Goal: Task Accomplishment & Management: Manage account settings

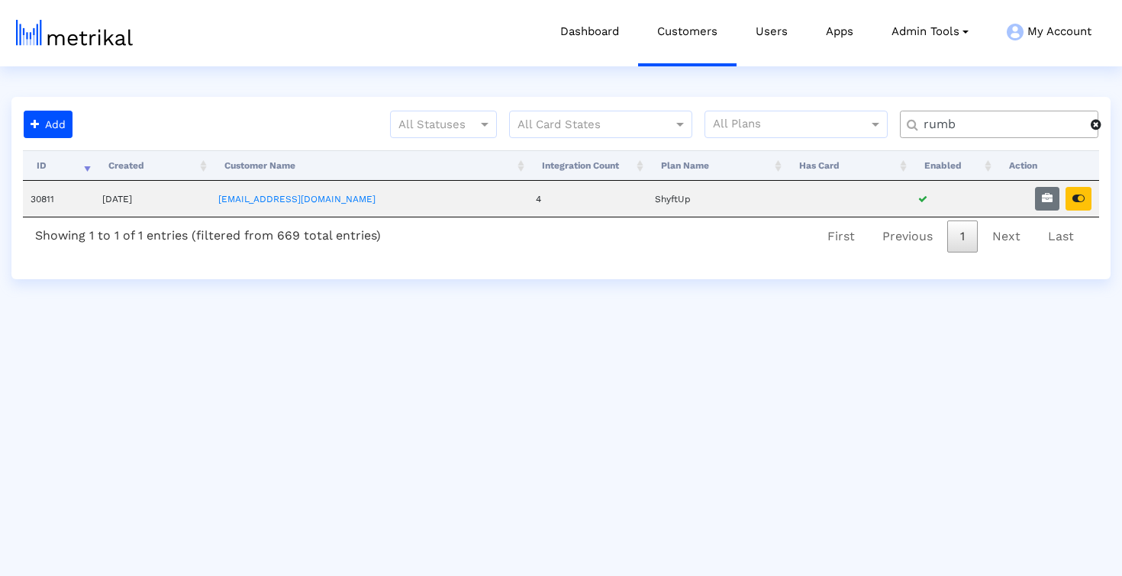
click at [937, 129] on input "rumb" at bounding box center [1002, 125] width 178 height 16
type input "blk"
click at [1081, 206] on button "button" at bounding box center [1079, 199] width 26 height 24
click at [1048, 197] on icon "button" at bounding box center [1047, 198] width 11 height 11
select select "1: 1"
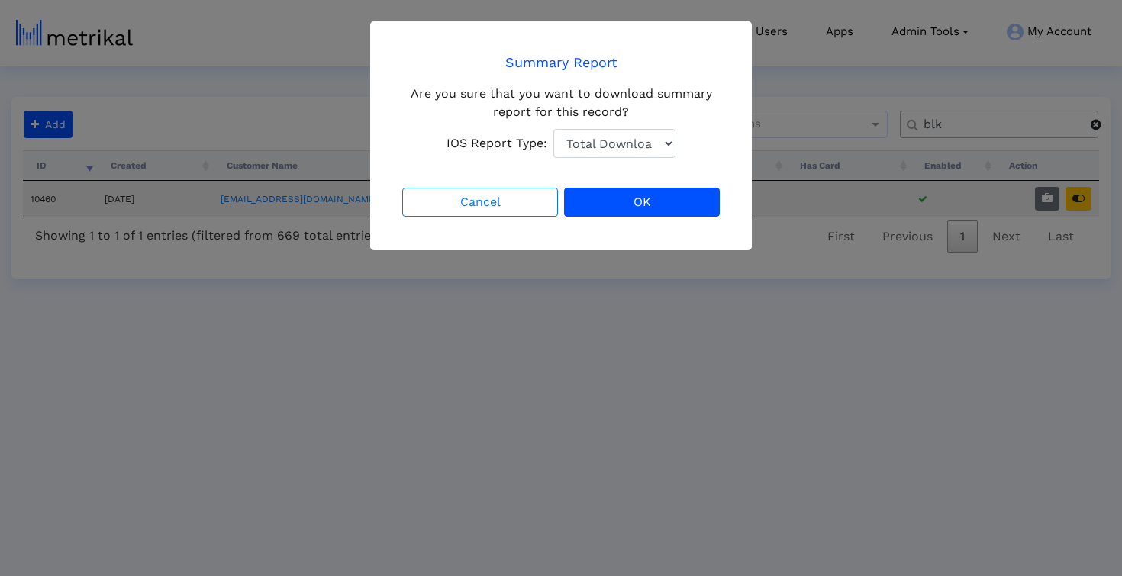
click at [605, 219] on div "Cancel OK" at bounding box center [561, 202] width 324 height 35
click at [603, 206] on button "OK" at bounding box center [642, 202] width 156 height 29
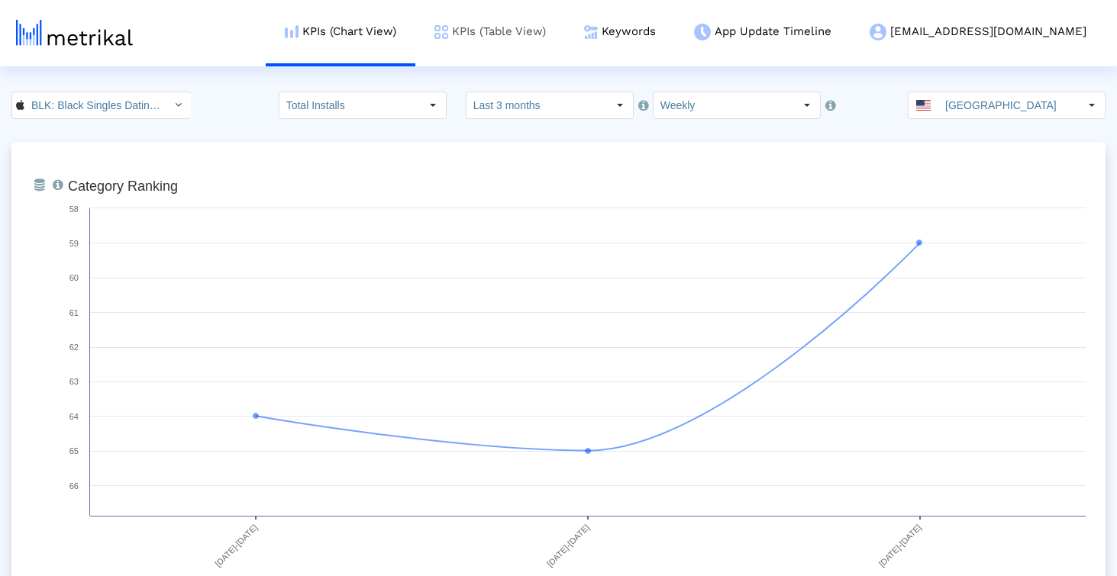
click at [565, 37] on link "KPIs (Table View)" at bounding box center [490, 31] width 150 height 63
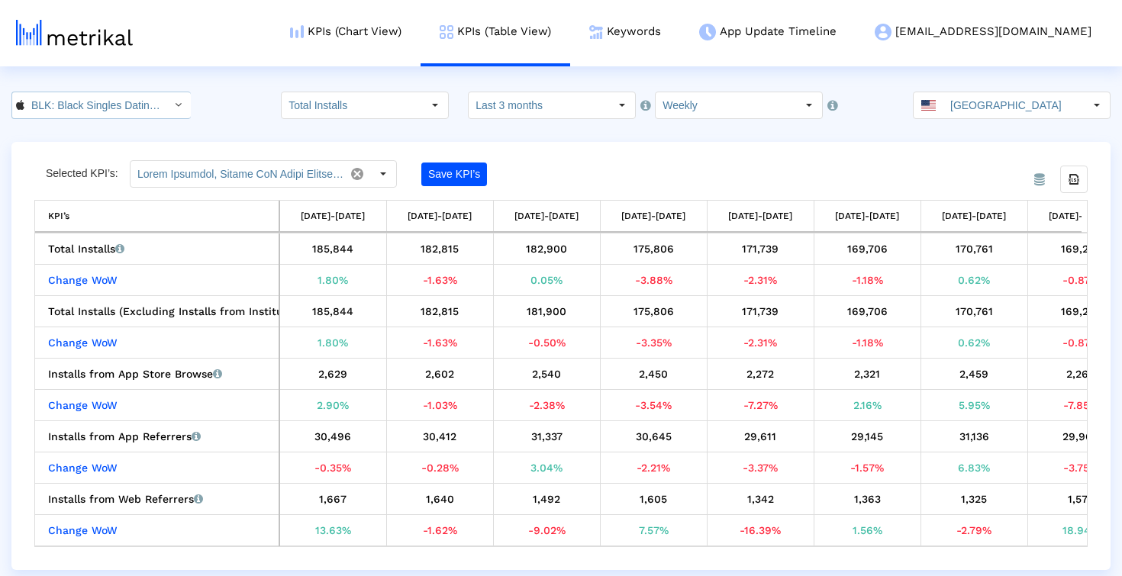
click at [134, 111] on input "BLK: Black Singles Dating App < 1253586891 >" at bounding box center [92, 105] width 137 height 26
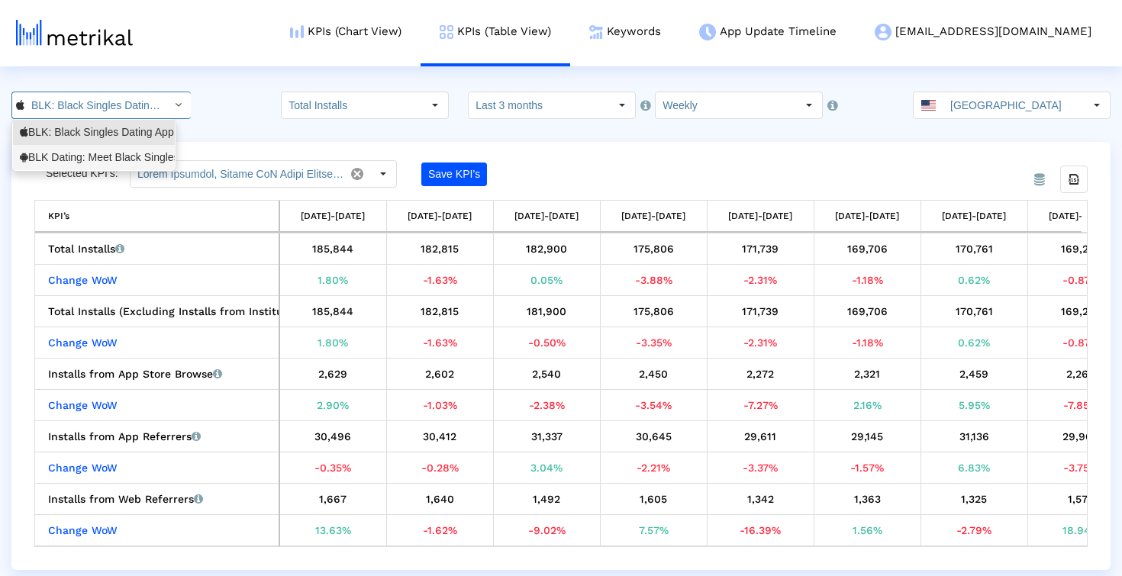
click at [121, 150] on div "BLK Dating: Meet Black Singles <com.affinityapps.blk>" at bounding box center [94, 157] width 148 height 15
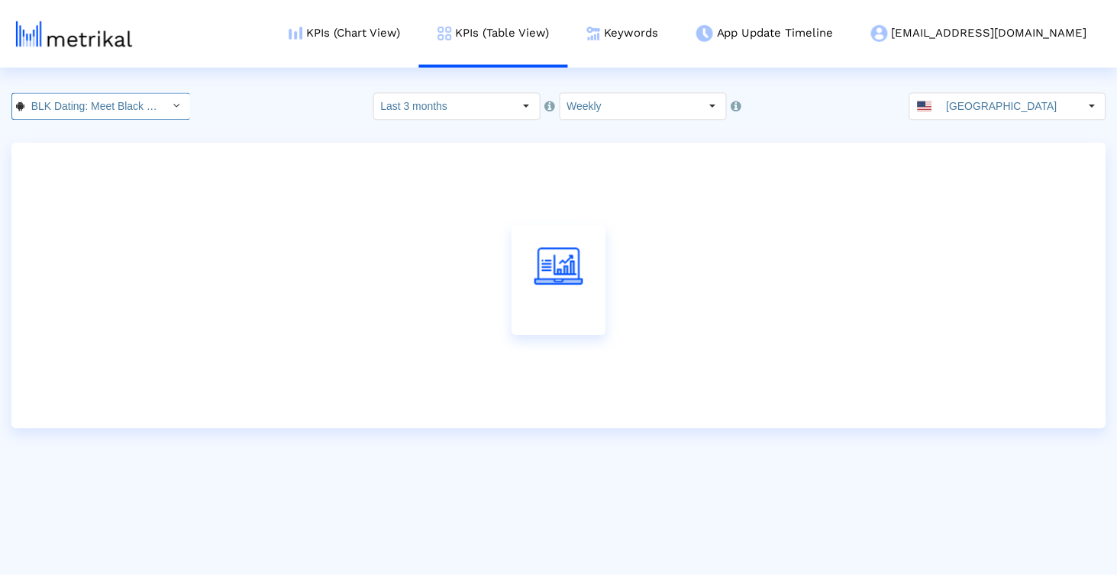
scroll to position [0, 155]
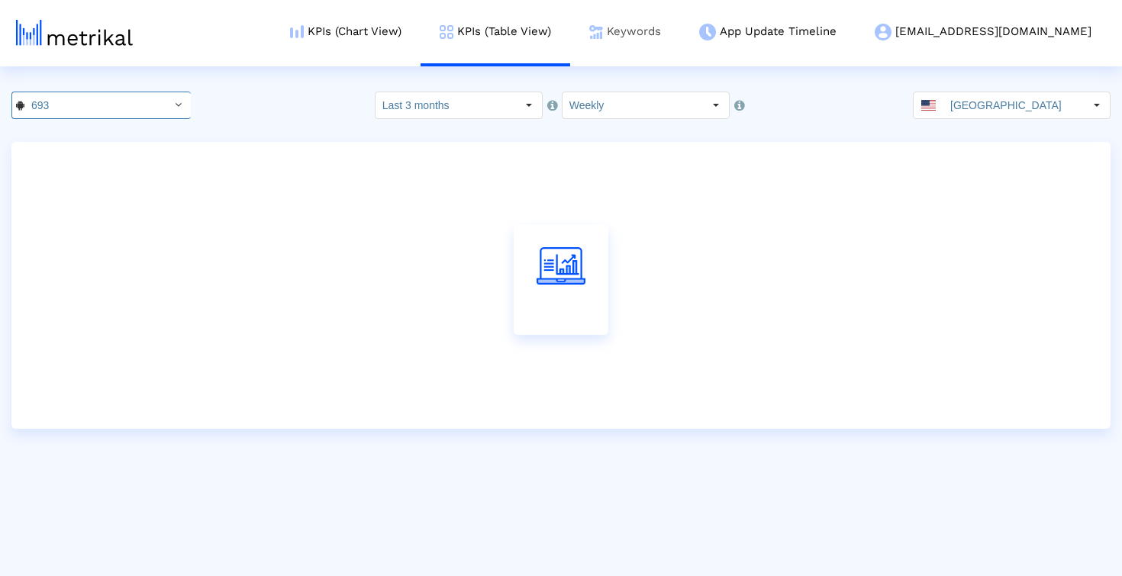
click at [680, 32] on link "Keywords" at bounding box center [625, 31] width 110 height 63
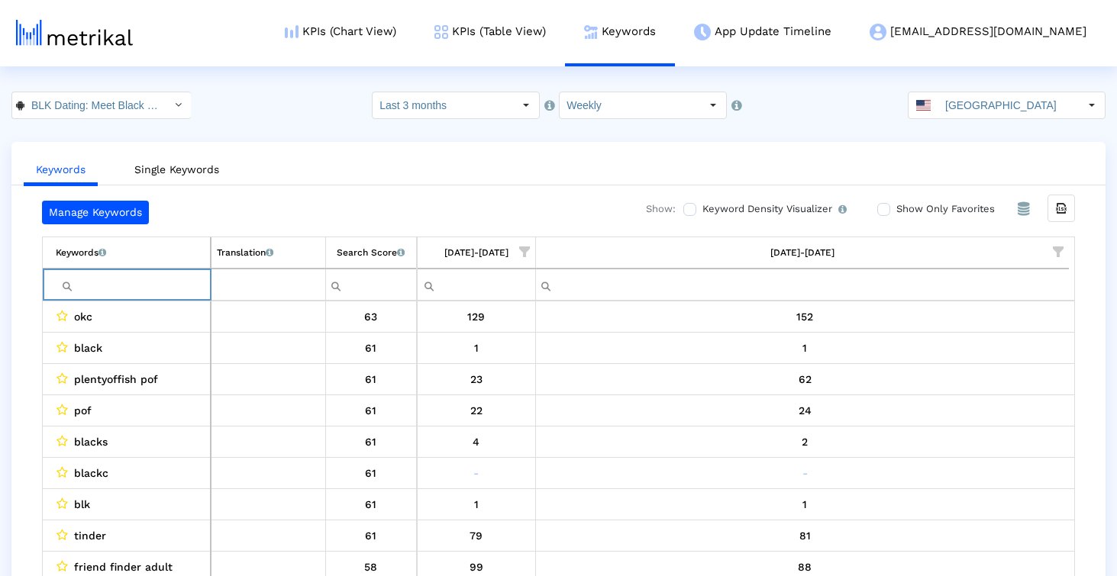
click at [154, 286] on input "Filter cell" at bounding box center [133, 285] width 154 height 25
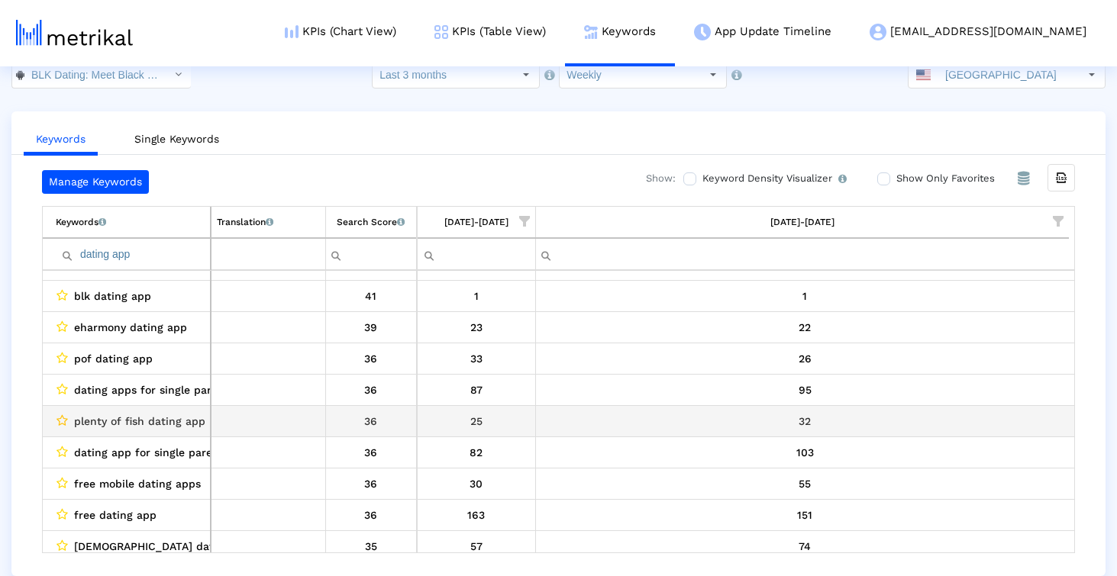
click at [58, 424] on icon "Data grid" at bounding box center [61, 421] width 11 height 12
click at [61, 421] on icon "Data grid" at bounding box center [61, 421] width 11 height 12
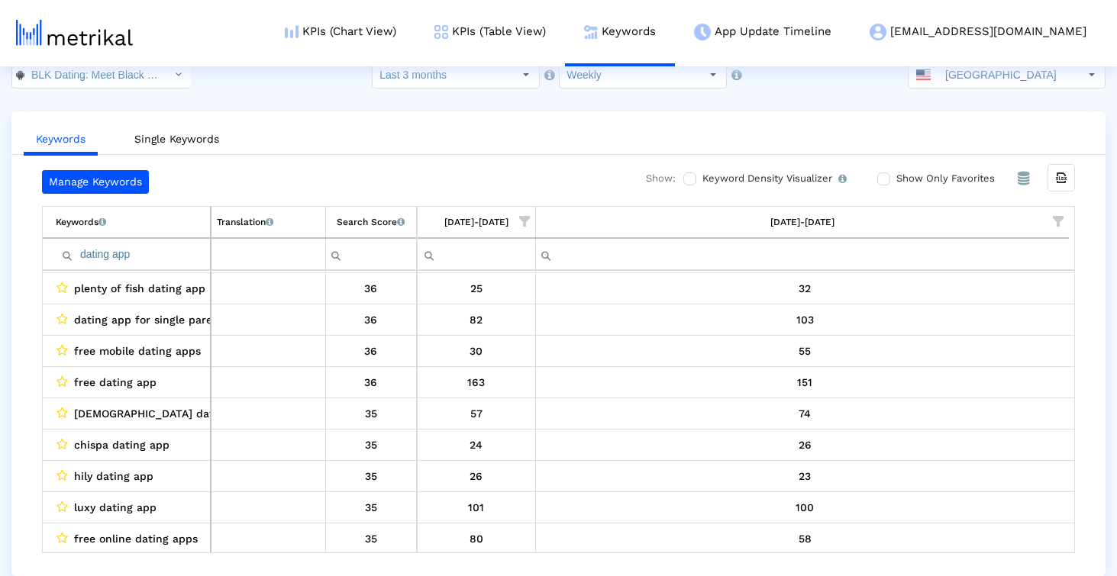
click at [149, 257] on input "dating app" at bounding box center [133, 254] width 154 height 25
click at [155, 257] on input "dating app" at bounding box center [133, 254] width 154 height 25
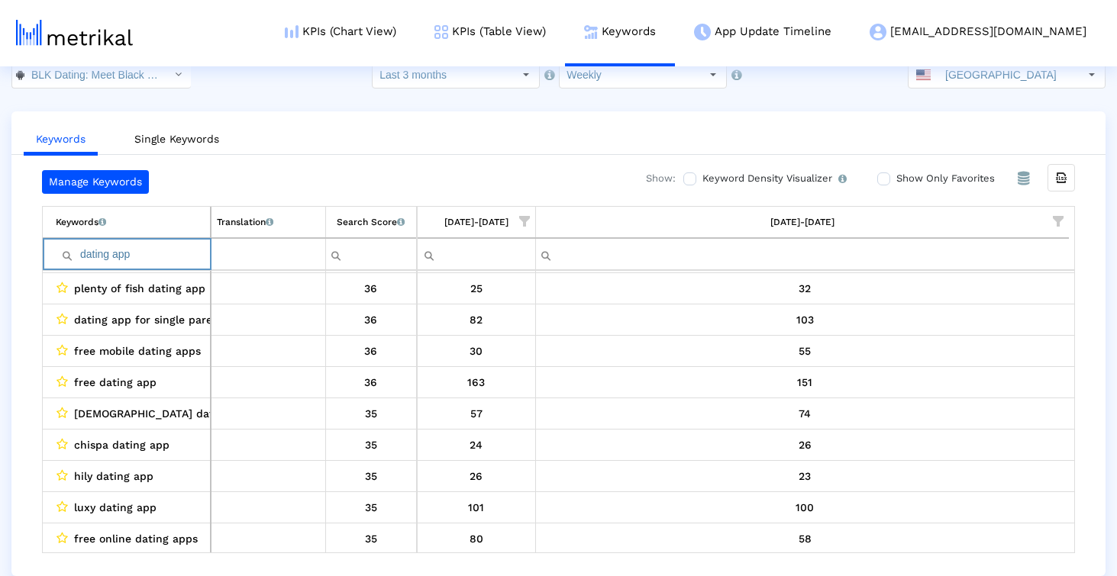
click at [155, 257] on input "dating app" at bounding box center [133, 254] width 154 height 25
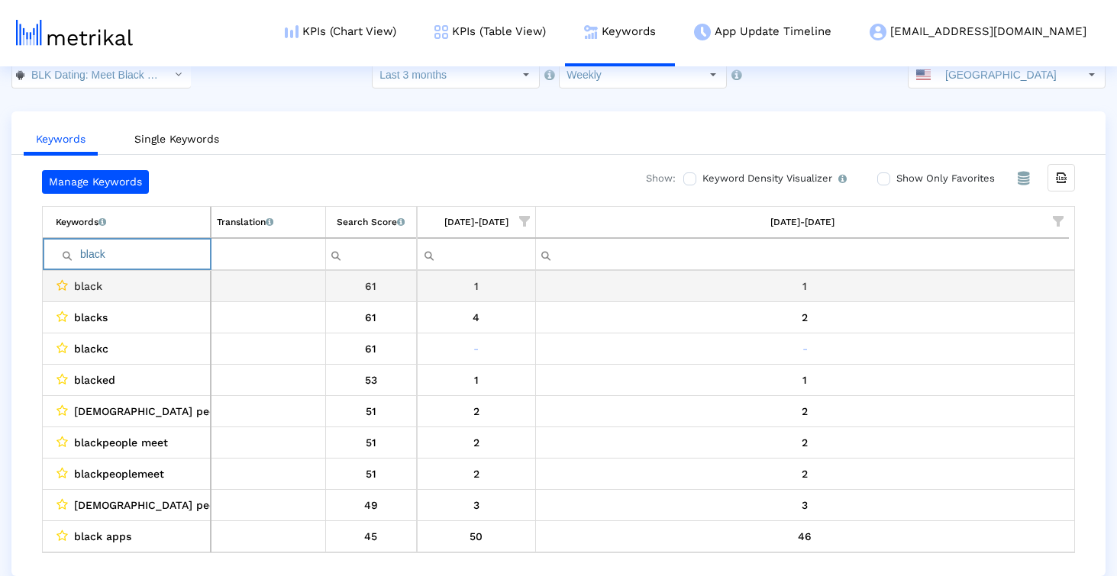
type input "black"
click at [65, 286] on icon "Data grid" at bounding box center [61, 285] width 11 height 12
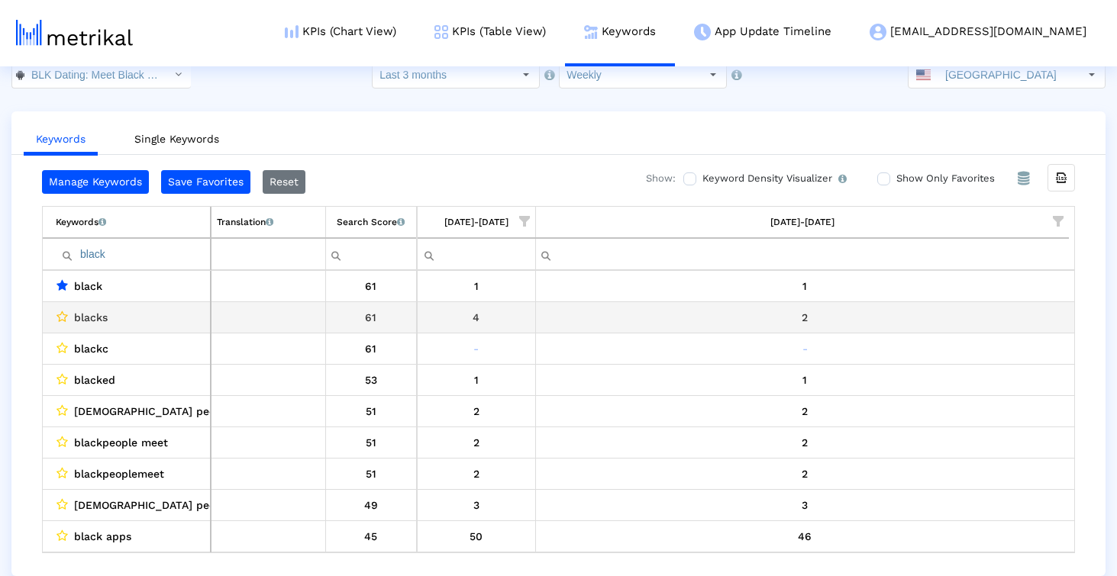
click at [61, 314] on icon "Data grid" at bounding box center [61, 317] width 11 height 12
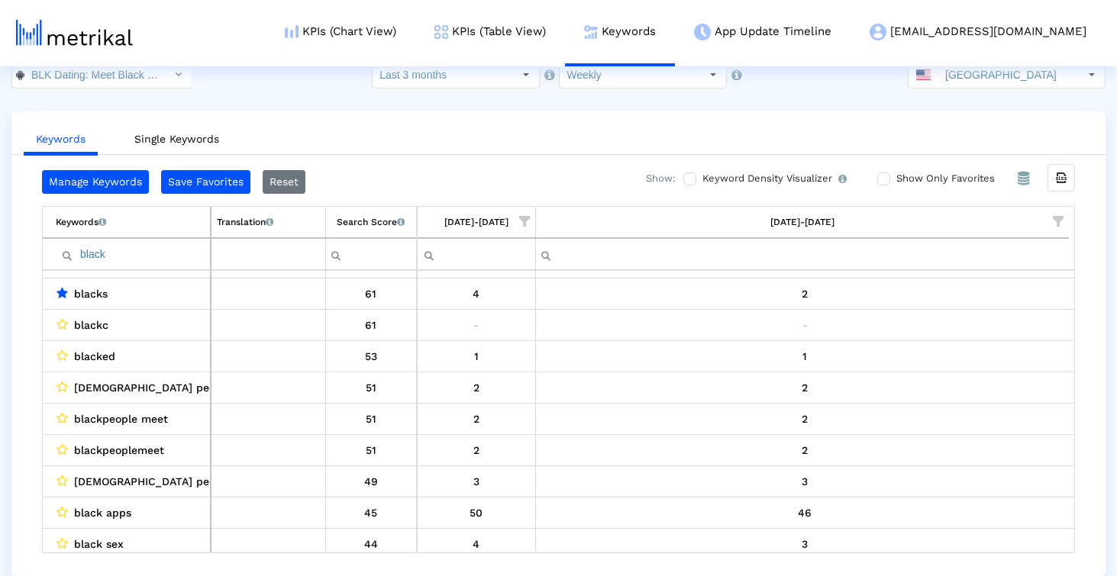
click at [13, 392] on div "Manage Keywords Save Favorites Reset Show: Keyword Density Visualizer Turn this…" at bounding box center [558, 361] width 1094 height 383
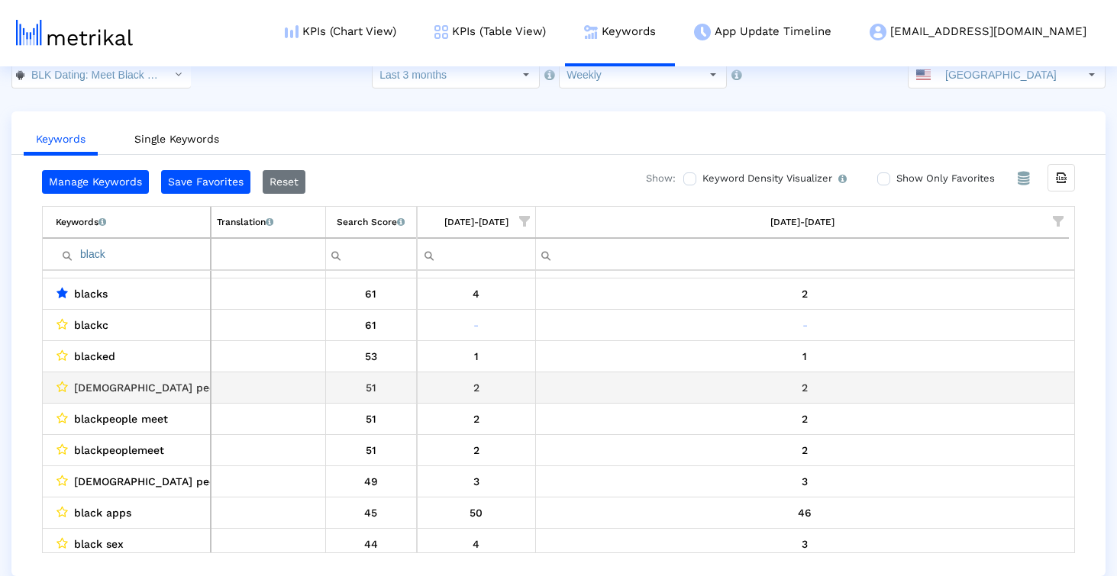
drag, startPoint x: 61, startPoint y: 387, endPoint x: 53, endPoint y: 388, distance: 7.7
click at [56, 389] on div "Data grid" at bounding box center [62, 387] width 12 height 12
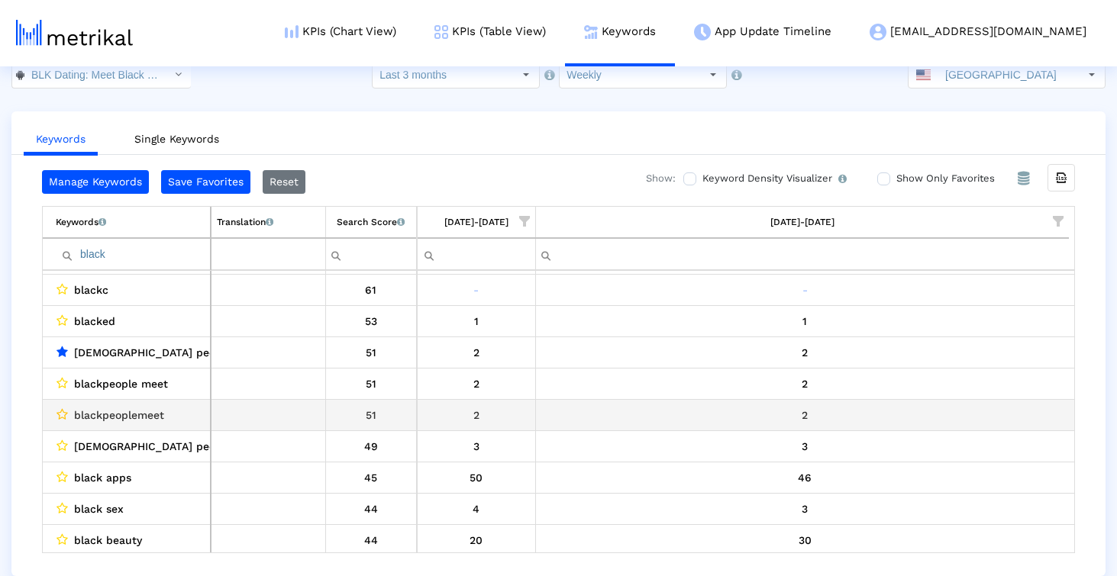
click at [63, 412] on icon "Data grid" at bounding box center [61, 414] width 11 height 12
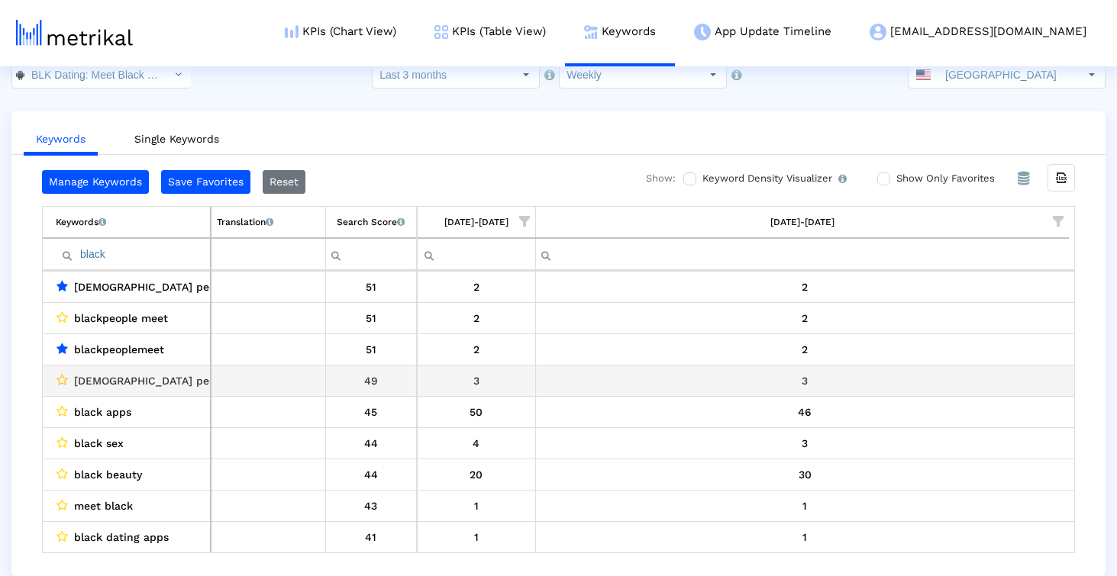
click at [60, 378] on icon "Data grid" at bounding box center [61, 380] width 11 height 12
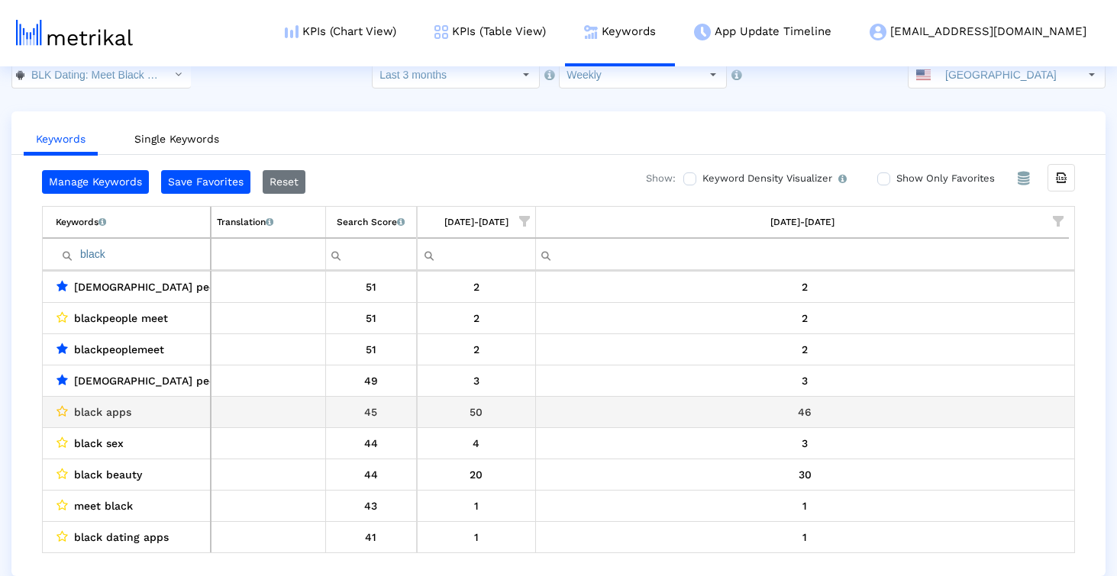
click at [60, 408] on icon "Data grid" at bounding box center [61, 411] width 11 height 12
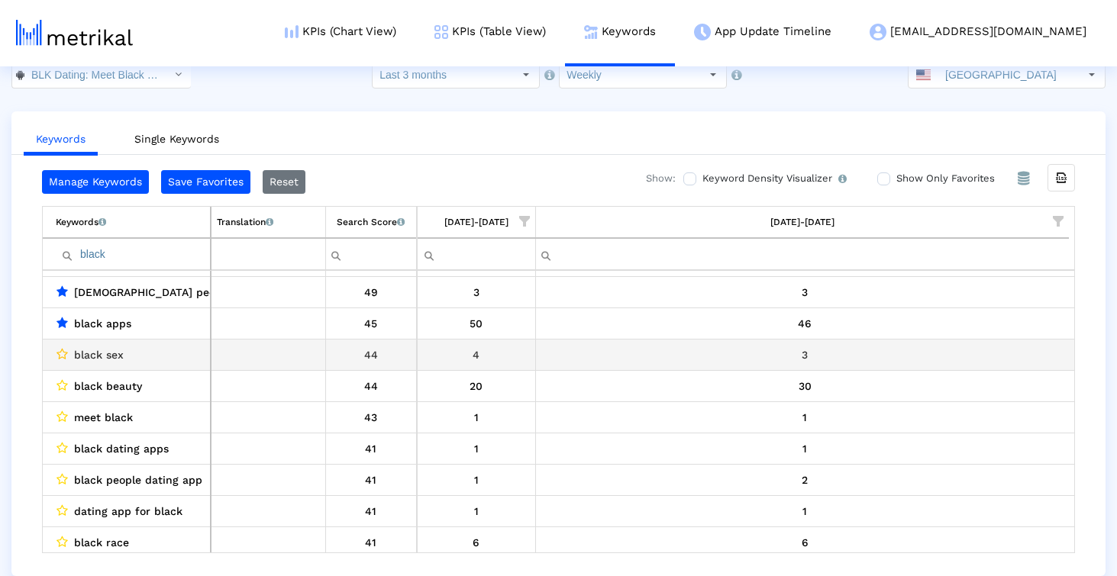
click at [61, 355] on icon "Data grid" at bounding box center [61, 354] width 11 height 12
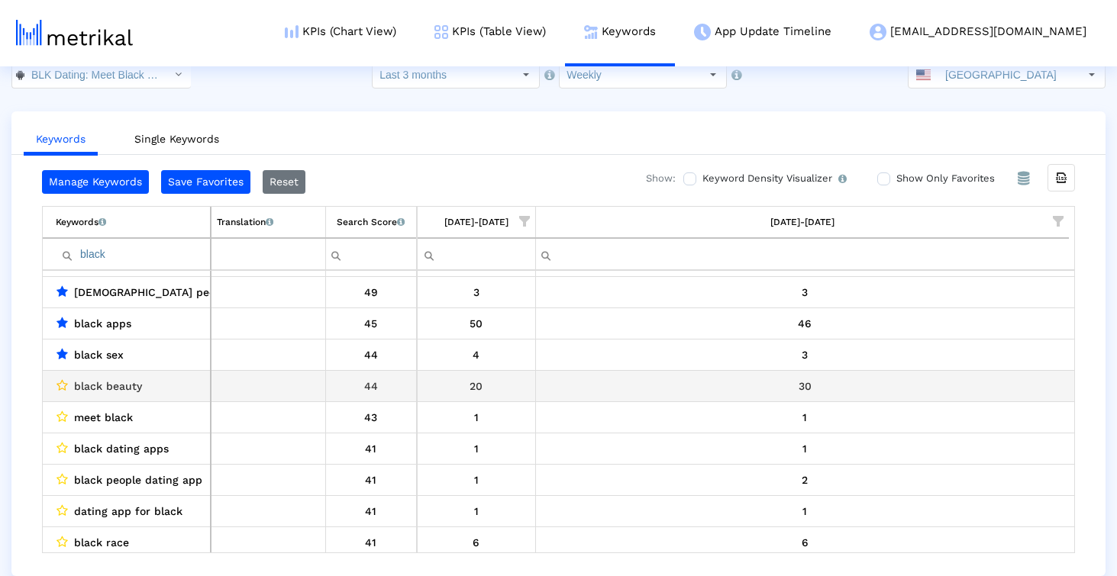
click at [61, 385] on icon "Data grid" at bounding box center [61, 385] width 11 height 12
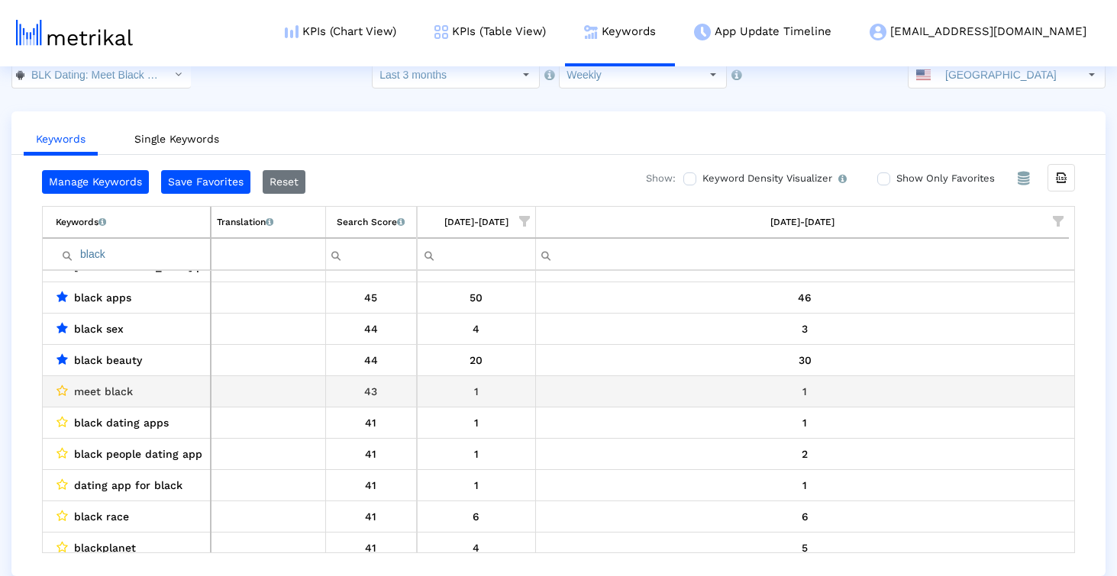
click at [60, 392] on icon "Data grid" at bounding box center [61, 391] width 11 height 12
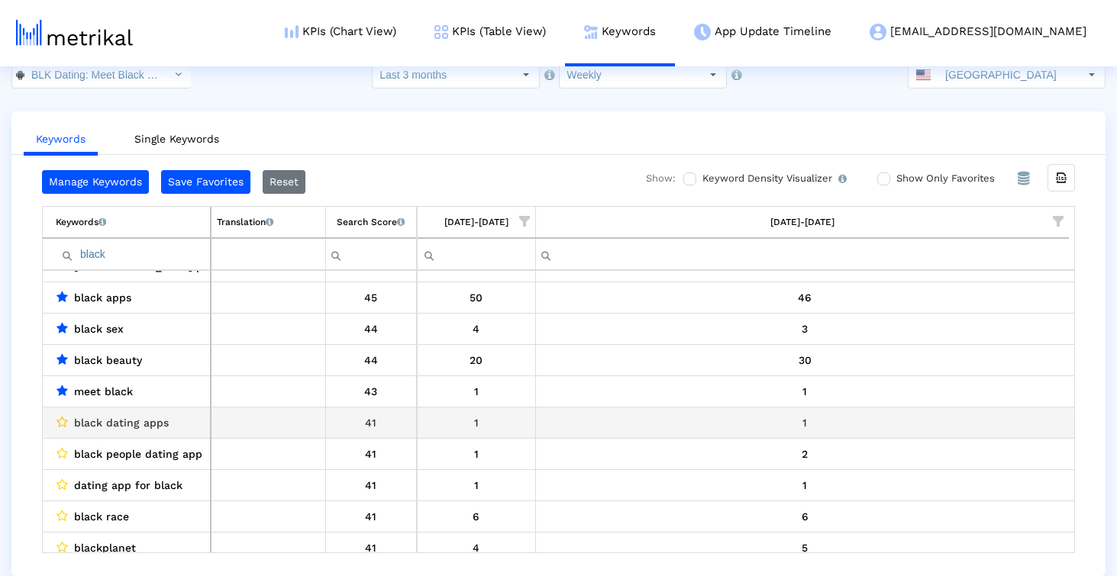
click at [60, 420] on icon "Data grid" at bounding box center [61, 422] width 11 height 12
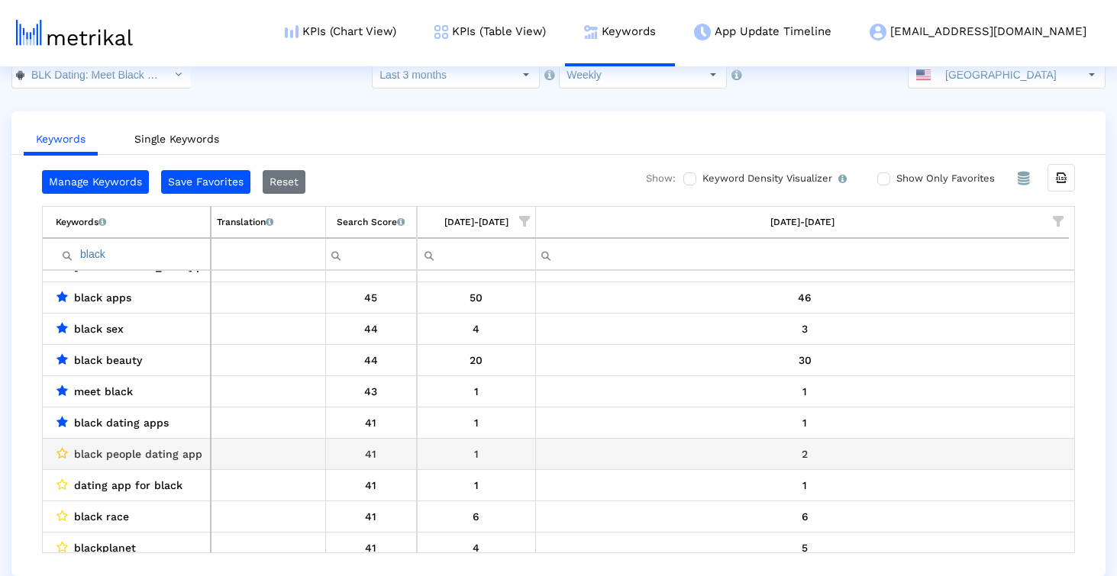
click at [62, 453] on icon "Data grid" at bounding box center [61, 453] width 11 height 12
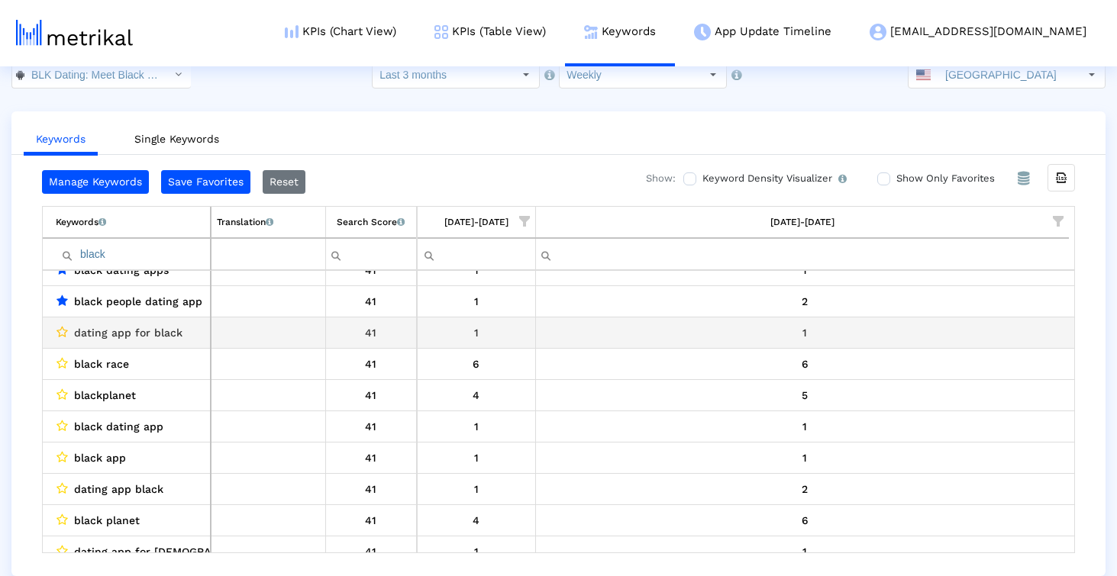
click at [61, 333] on icon "Data grid" at bounding box center [61, 332] width 11 height 12
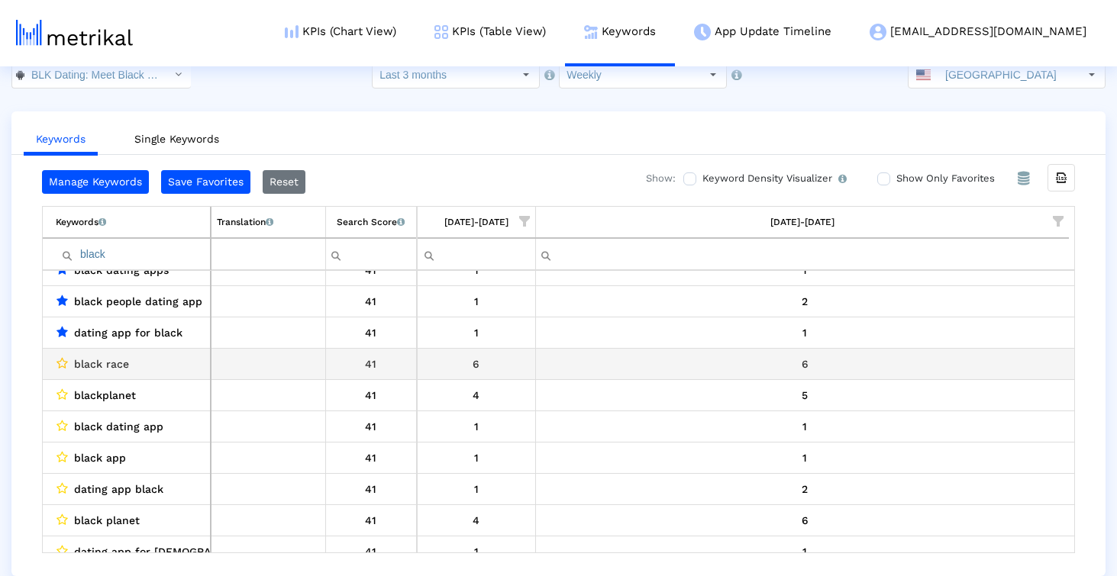
click at [58, 367] on icon "Data grid" at bounding box center [61, 363] width 11 height 12
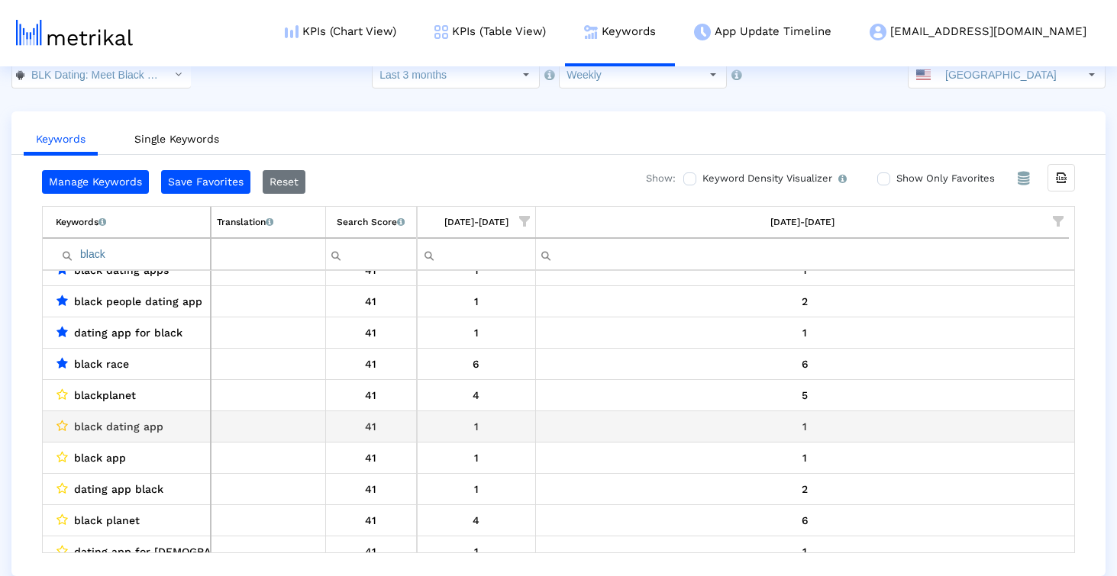
click at [60, 424] on icon "Data grid" at bounding box center [61, 426] width 11 height 12
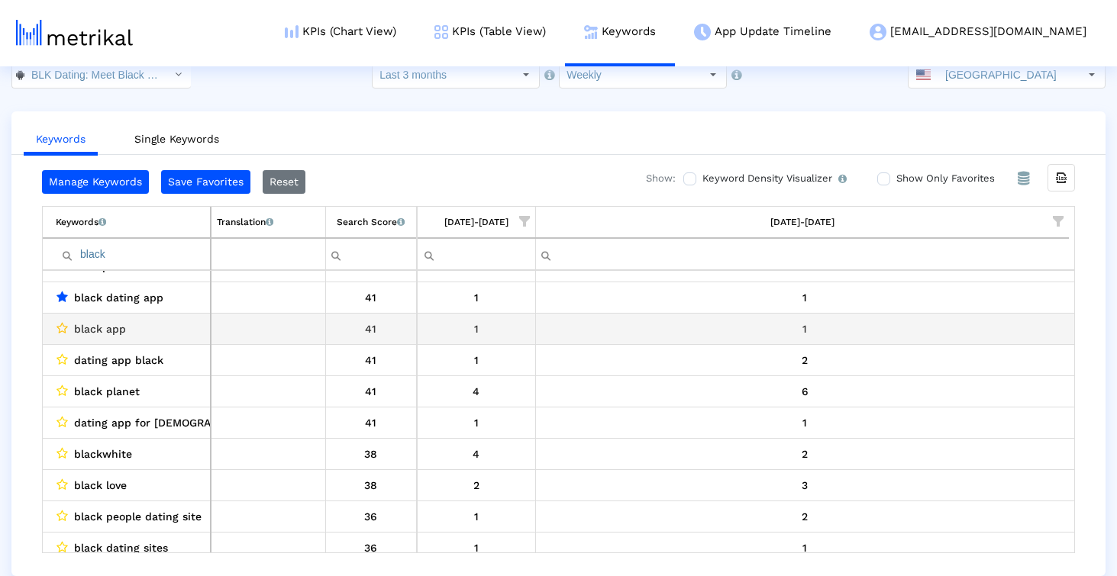
click at [65, 328] on icon "Data grid" at bounding box center [61, 328] width 11 height 12
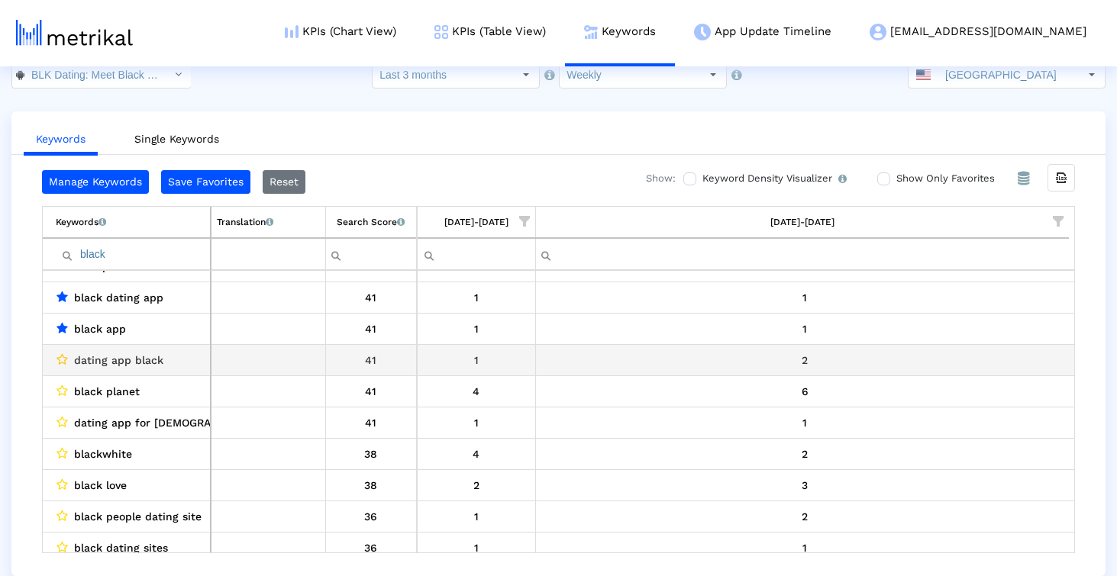
click at [63, 360] on icon "Data grid" at bounding box center [61, 359] width 11 height 12
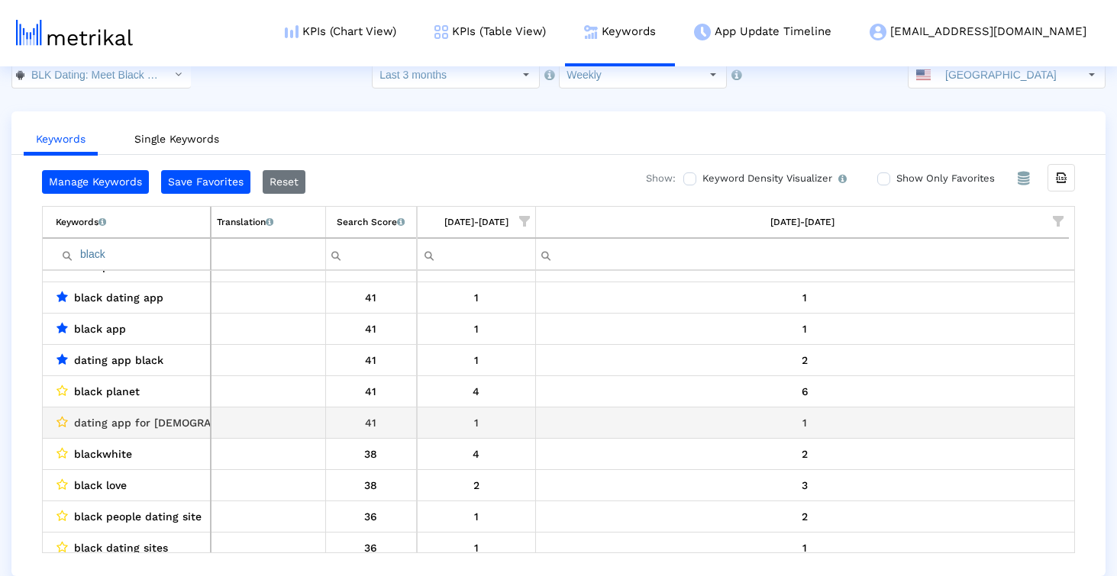
click at [63, 419] on icon "Data grid" at bounding box center [61, 422] width 11 height 12
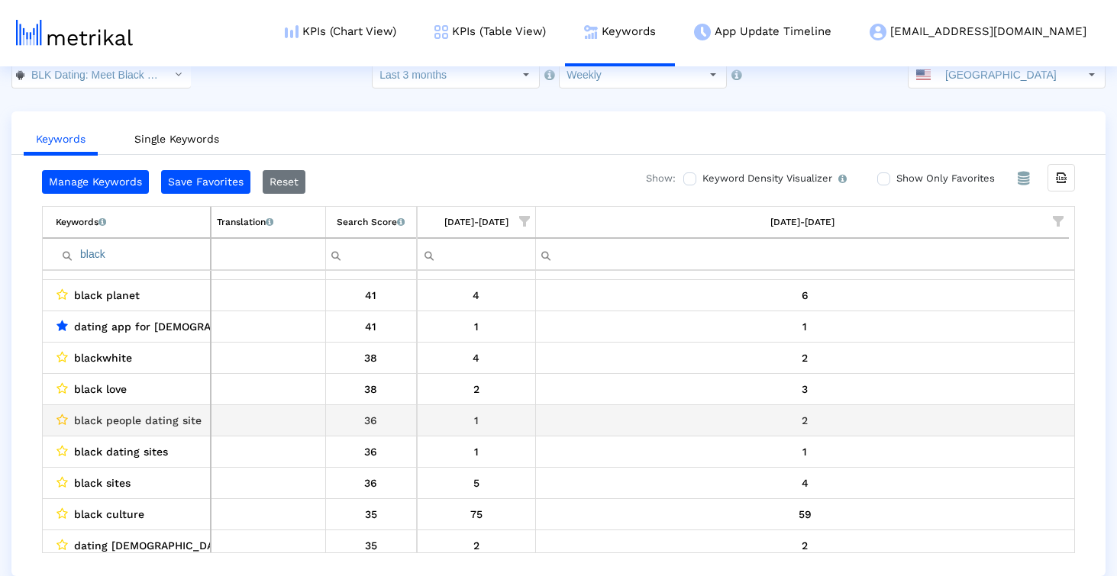
click at [63, 418] on icon "Data grid" at bounding box center [61, 420] width 11 height 12
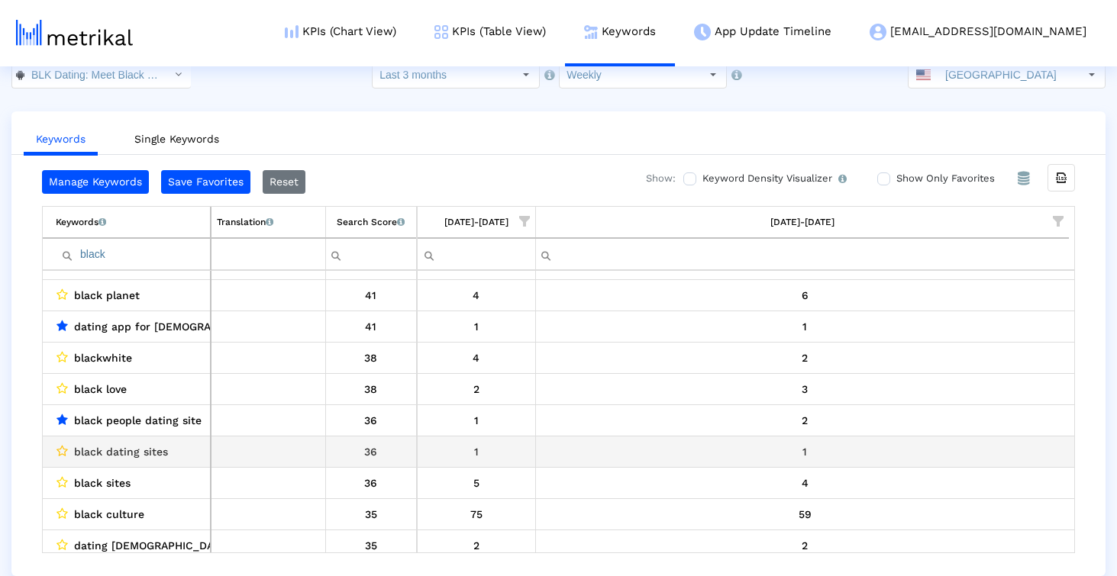
click at [63, 445] on icon "Data grid" at bounding box center [61, 451] width 11 height 12
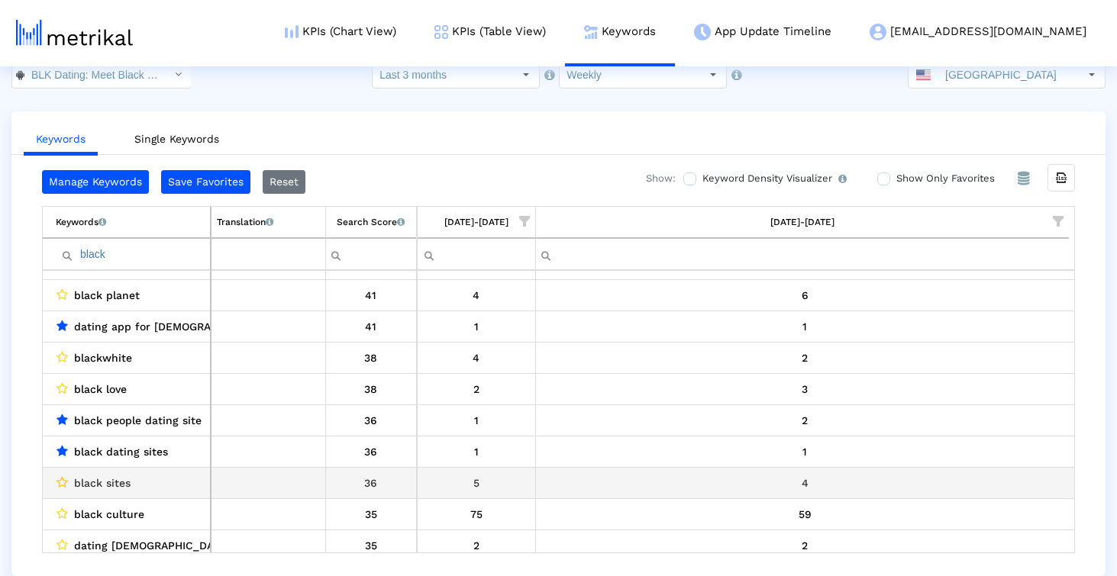
click at [60, 481] on icon "Data grid" at bounding box center [61, 482] width 11 height 12
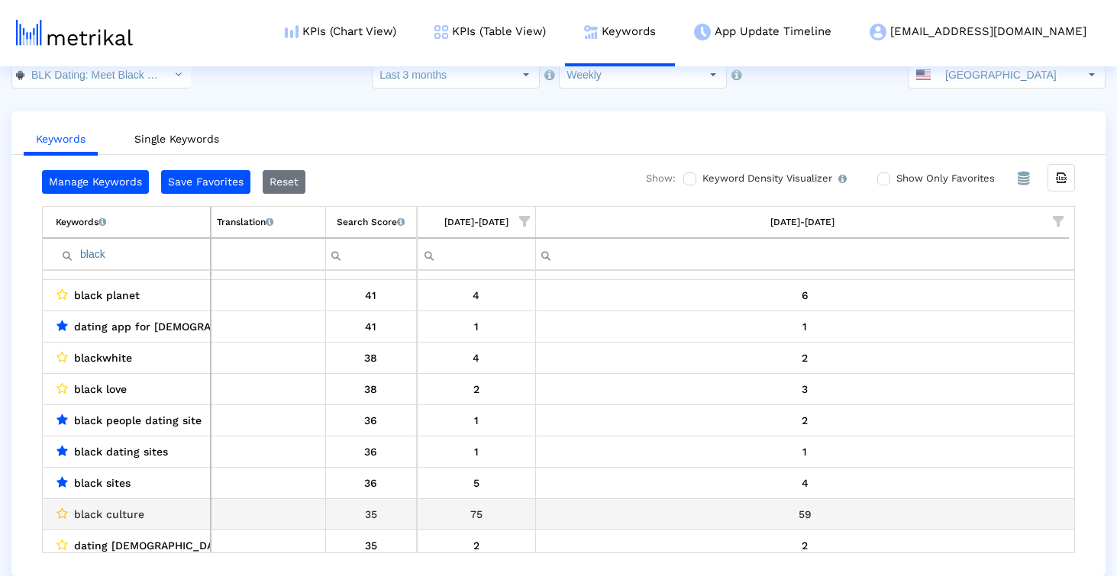
click at [62, 512] on icon "Data grid" at bounding box center [61, 514] width 11 height 12
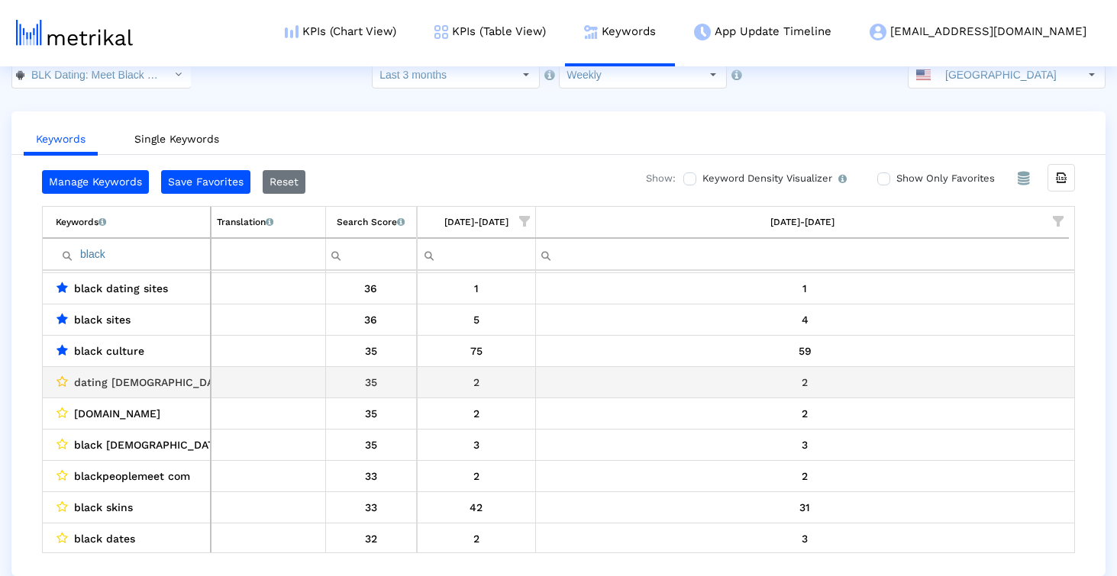
click at [60, 380] on icon "Data grid" at bounding box center [61, 382] width 11 height 12
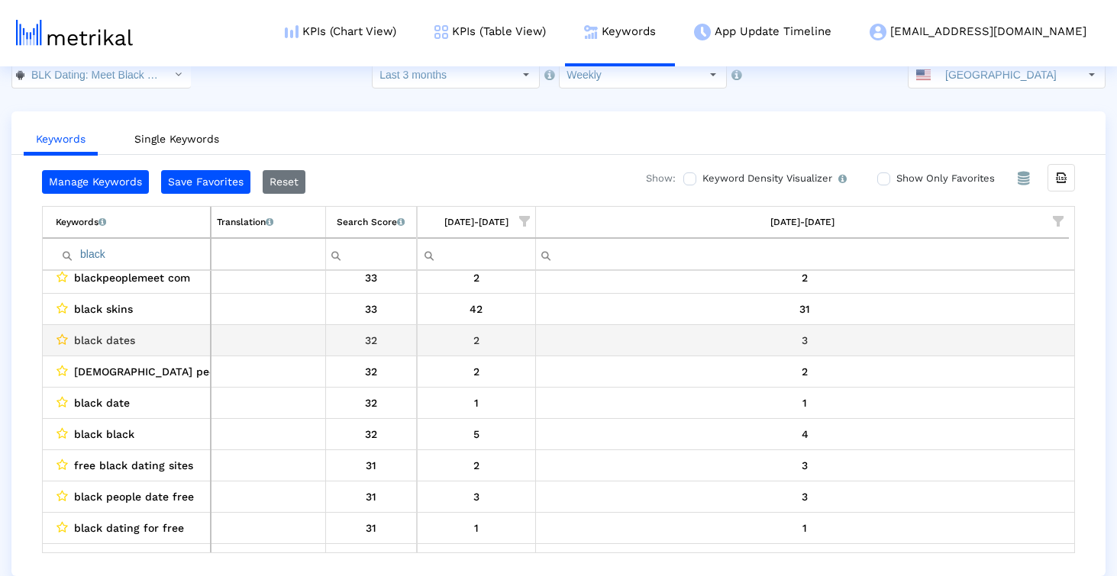
click at [60, 338] on icon "Data grid" at bounding box center [61, 340] width 11 height 12
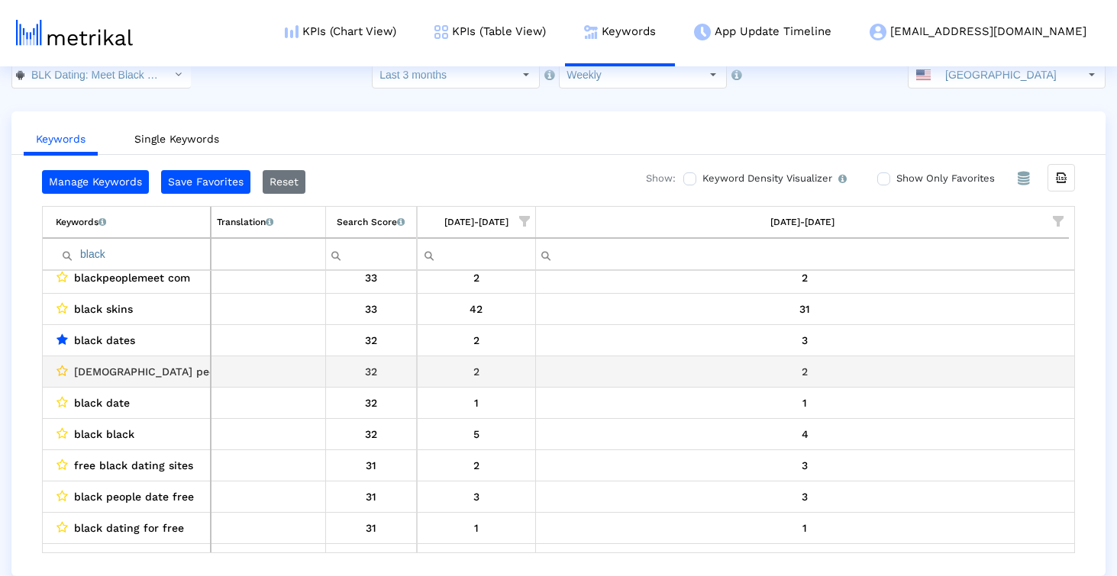
click at [61, 373] on icon "Data grid" at bounding box center [61, 371] width 11 height 12
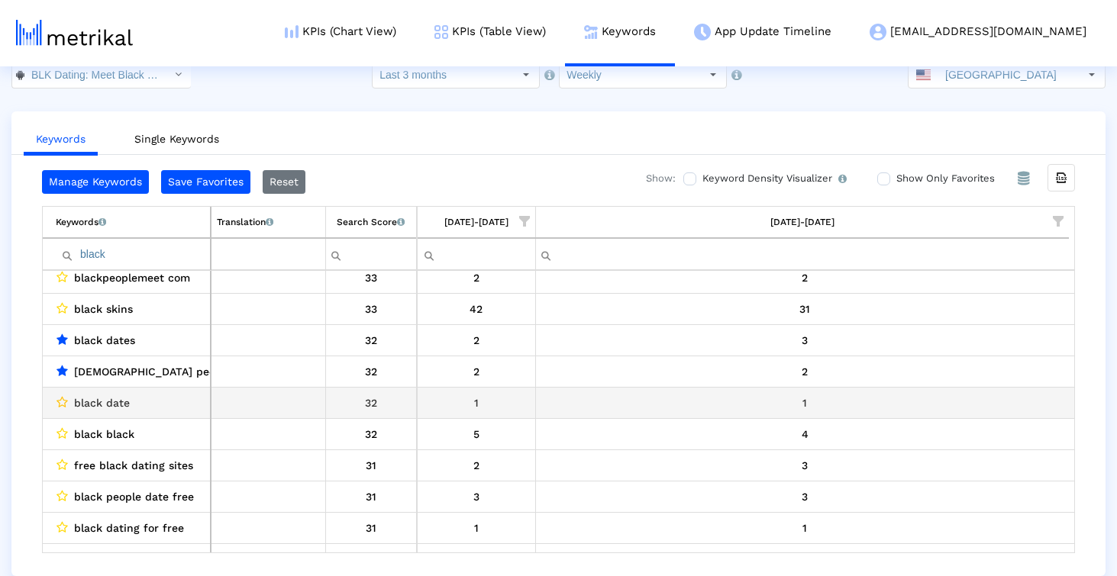
click at [60, 401] on icon "Data grid" at bounding box center [61, 402] width 11 height 12
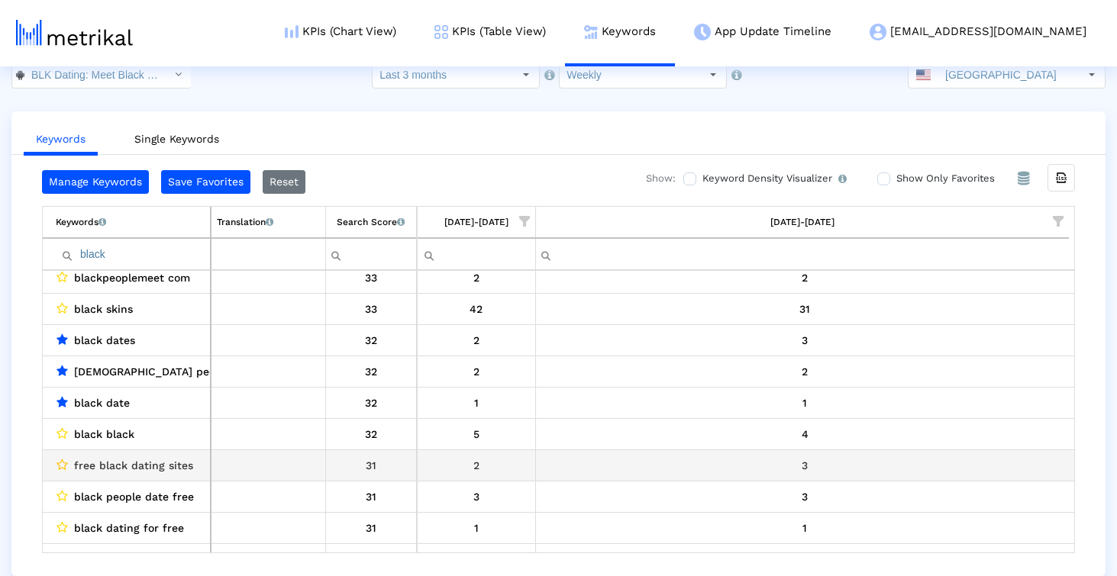
click at [60, 463] on icon "Data grid" at bounding box center [61, 465] width 11 height 12
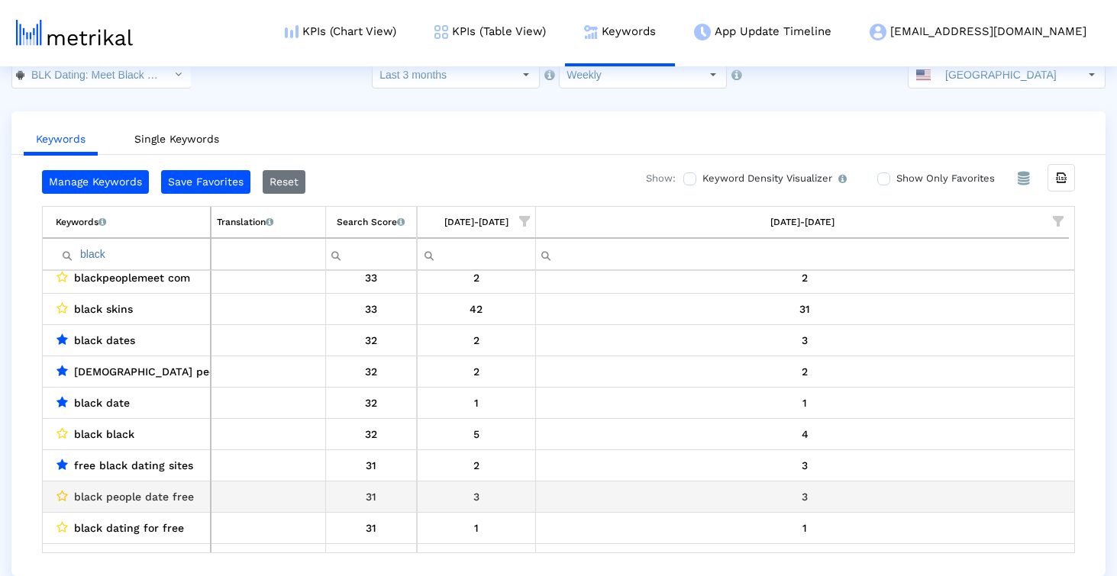
click at [62, 493] on icon "Data grid" at bounding box center [61, 496] width 11 height 12
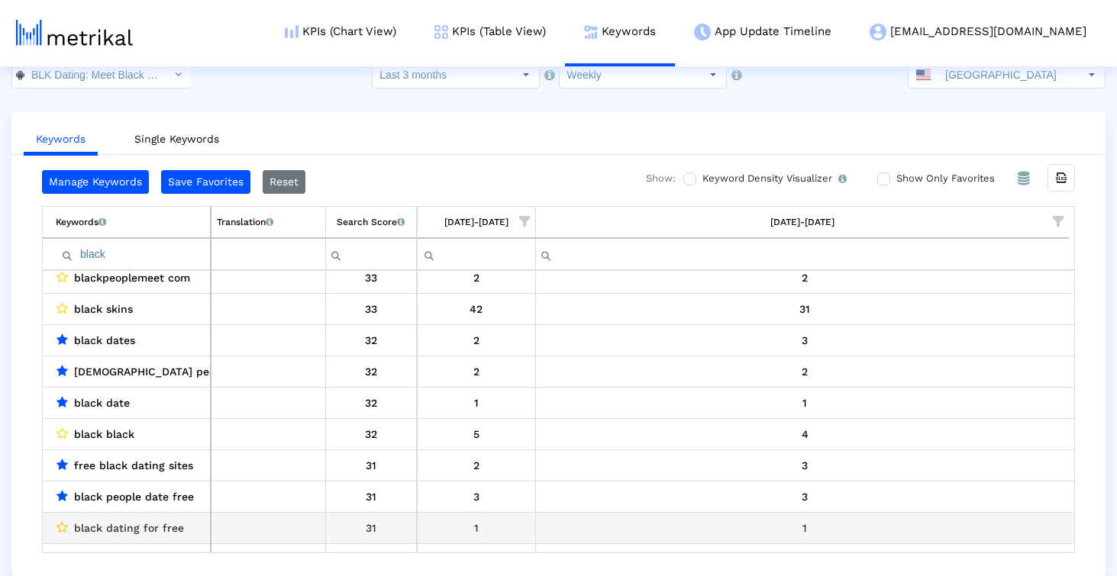
click at [60, 530] on icon "Data grid" at bounding box center [61, 527] width 11 height 12
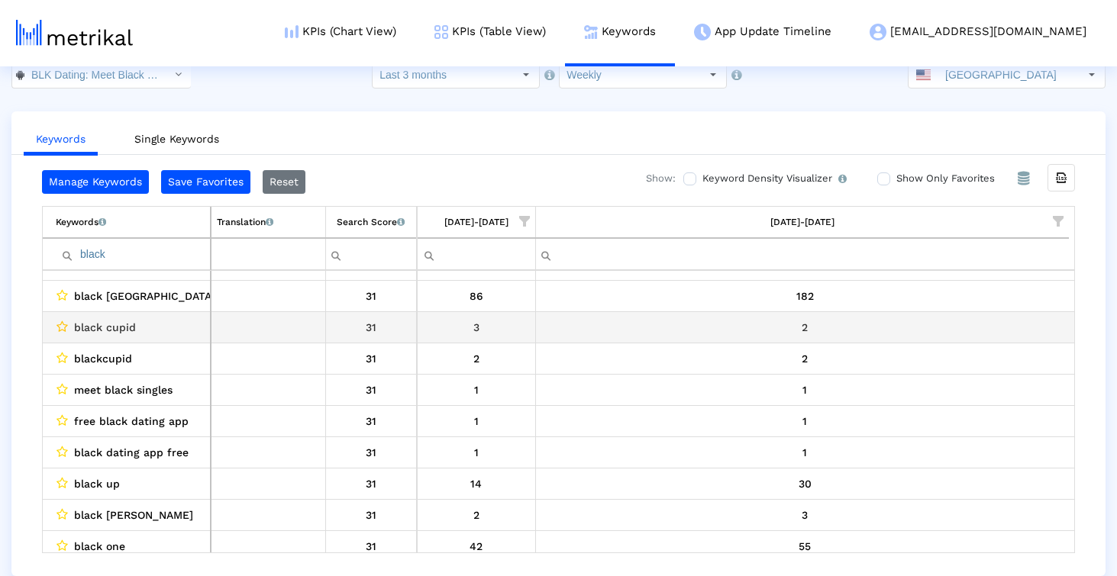
click at [62, 328] on icon "Data grid" at bounding box center [61, 327] width 11 height 12
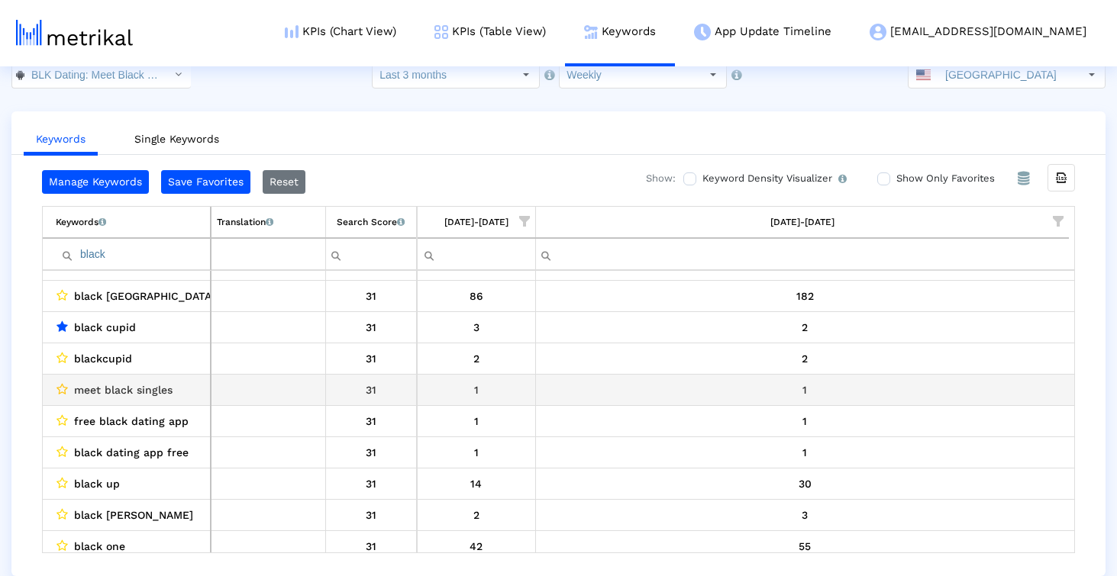
click at [61, 386] on icon "Data grid" at bounding box center [61, 389] width 11 height 12
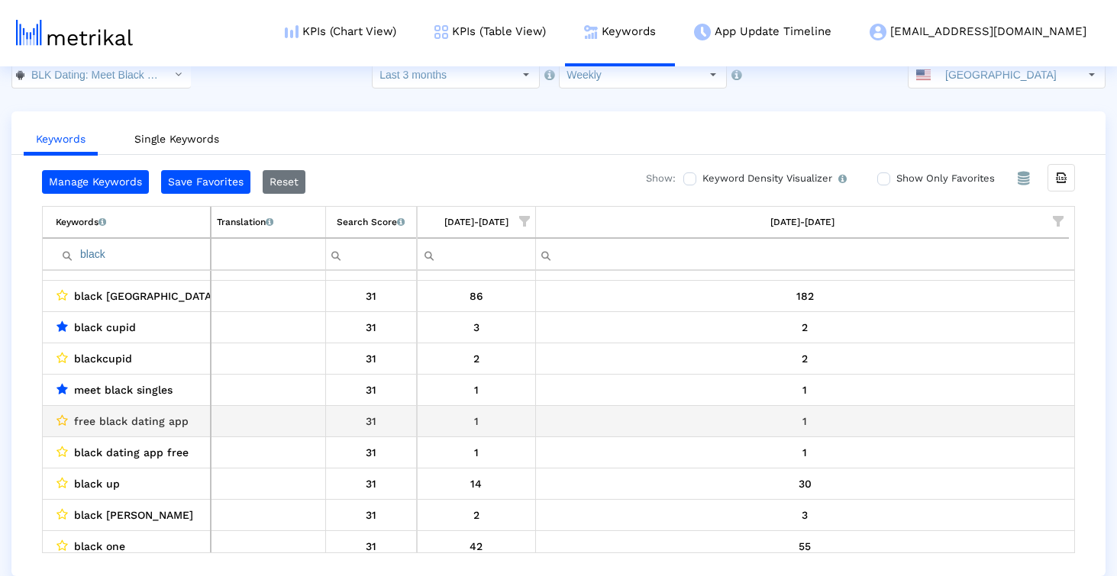
click at [64, 423] on icon "Data grid" at bounding box center [61, 421] width 11 height 12
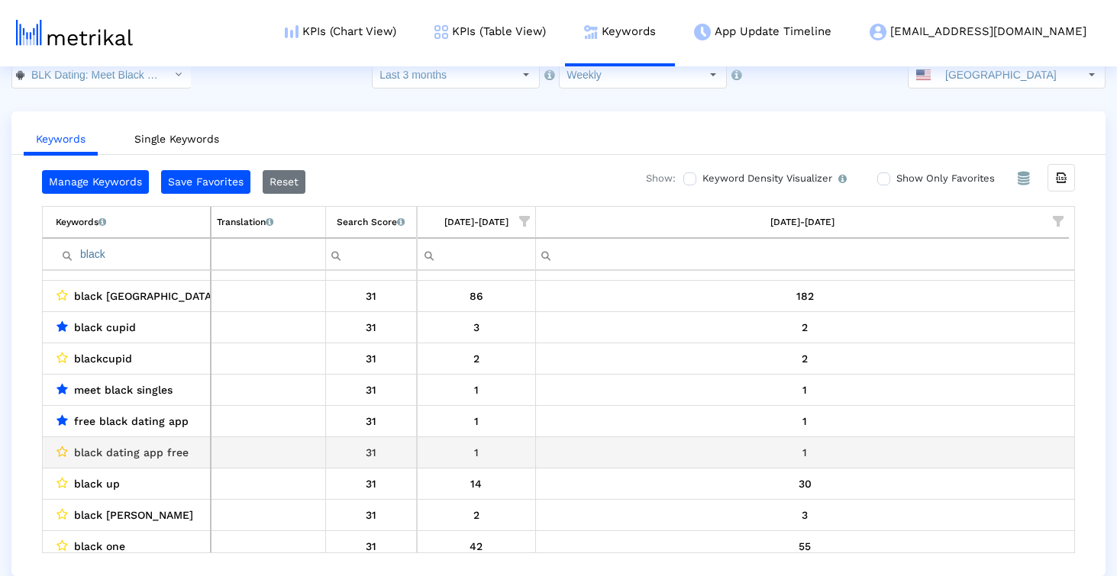
click at [62, 446] on icon "Data grid" at bounding box center [61, 452] width 11 height 12
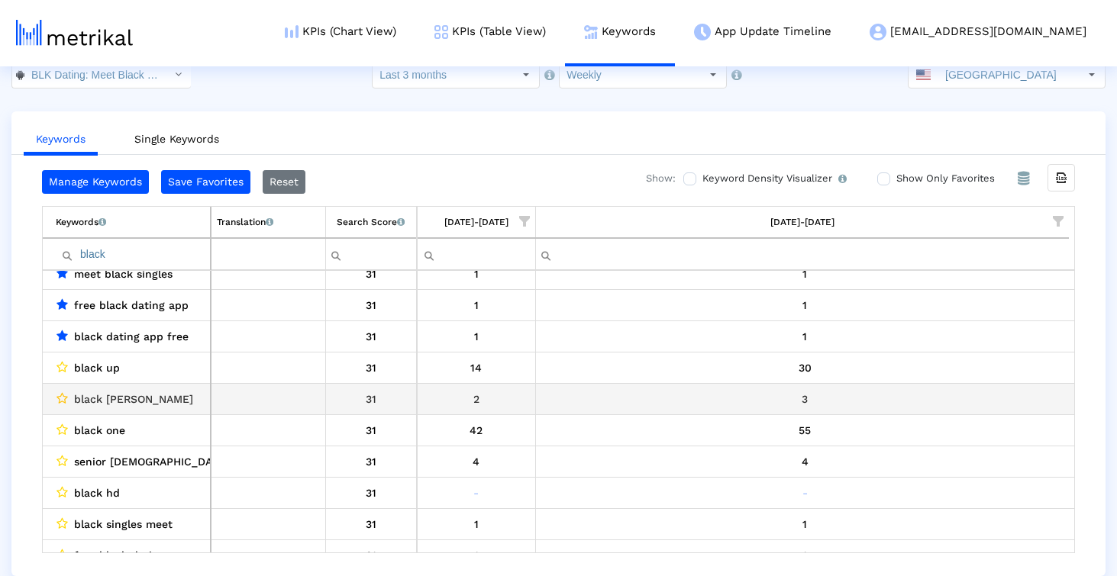
click at [59, 400] on icon "Data grid" at bounding box center [61, 398] width 11 height 12
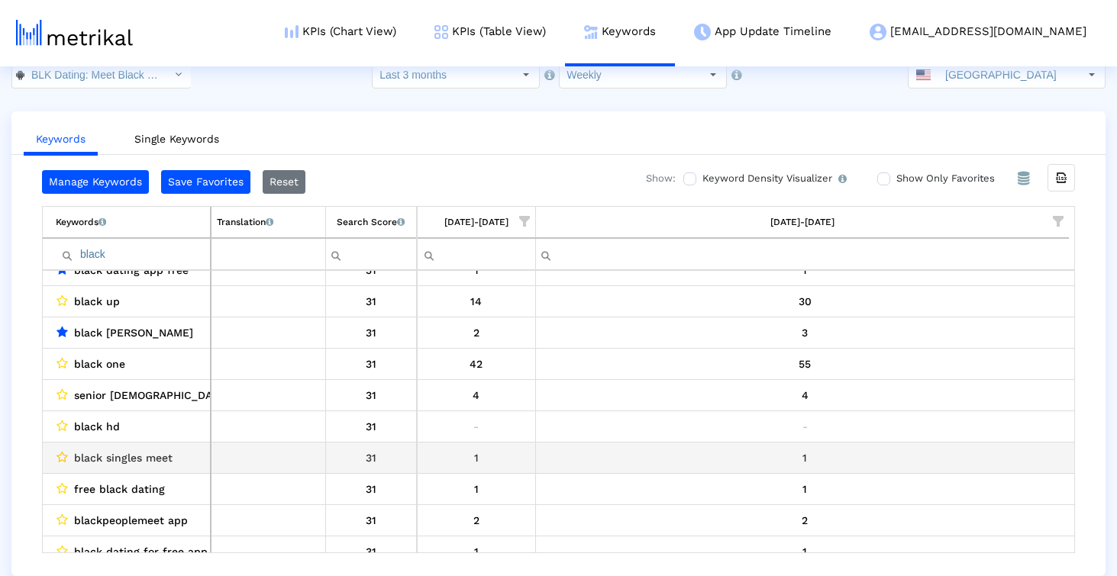
click at [60, 454] on icon "Data grid" at bounding box center [61, 457] width 11 height 12
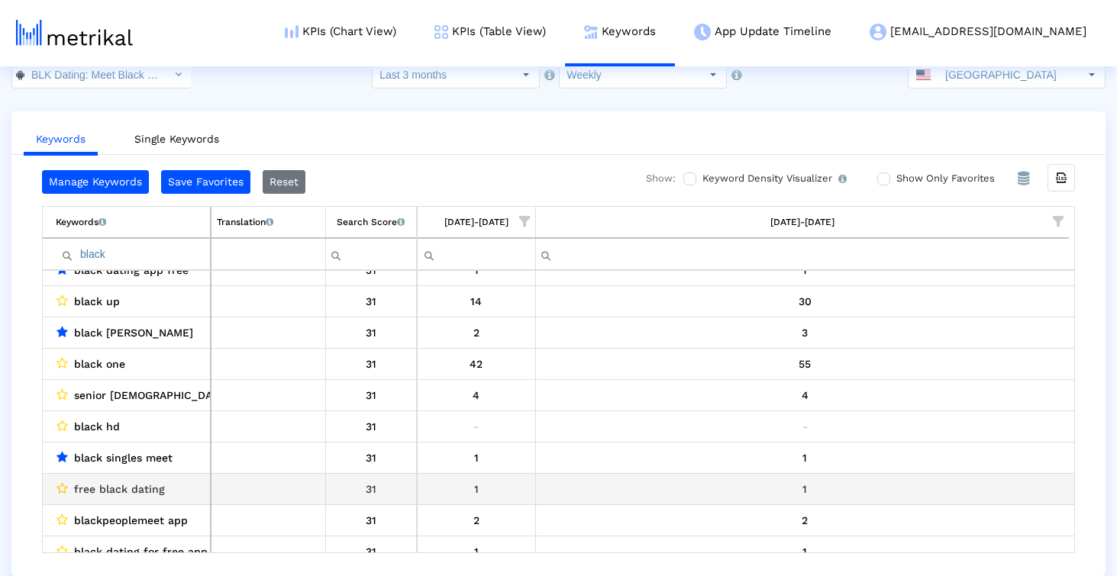
click at [62, 490] on icon "Data grid" at bounding box center [61, 488] width 11 height 12
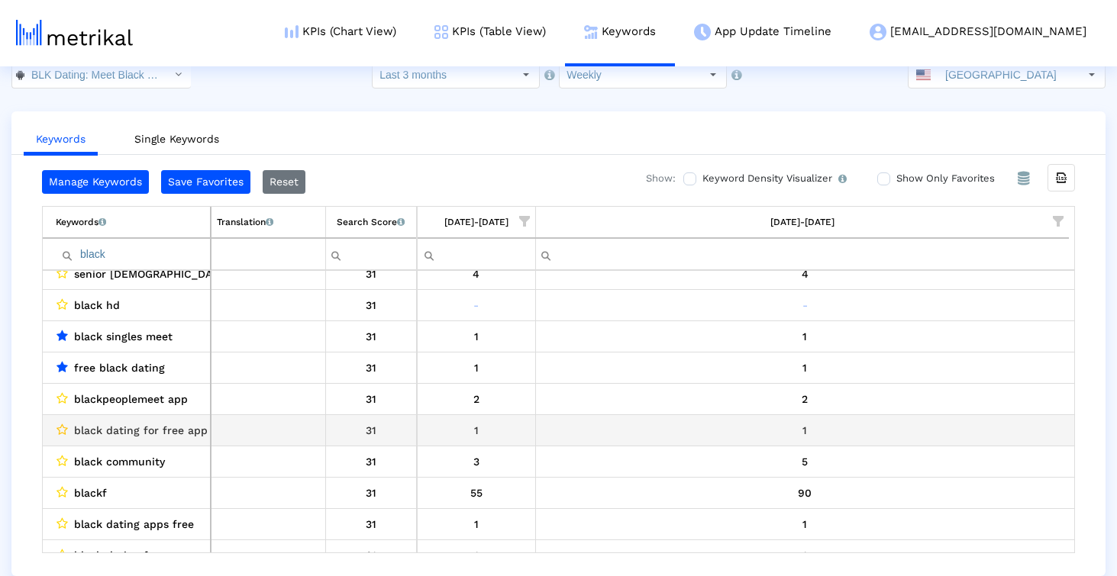
click at [61, 428] on icon "Data grid" at bounding box center [61, 430] width 11 height 12
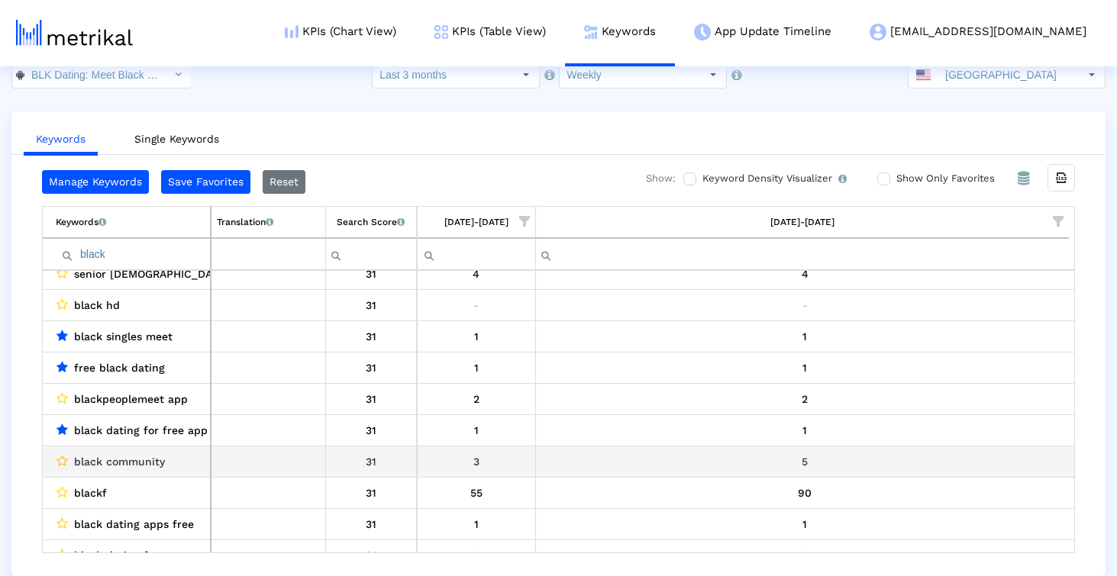
click at [61, 459] on icon "Data grid" at bounding box center [61, 461] width 11 height 12
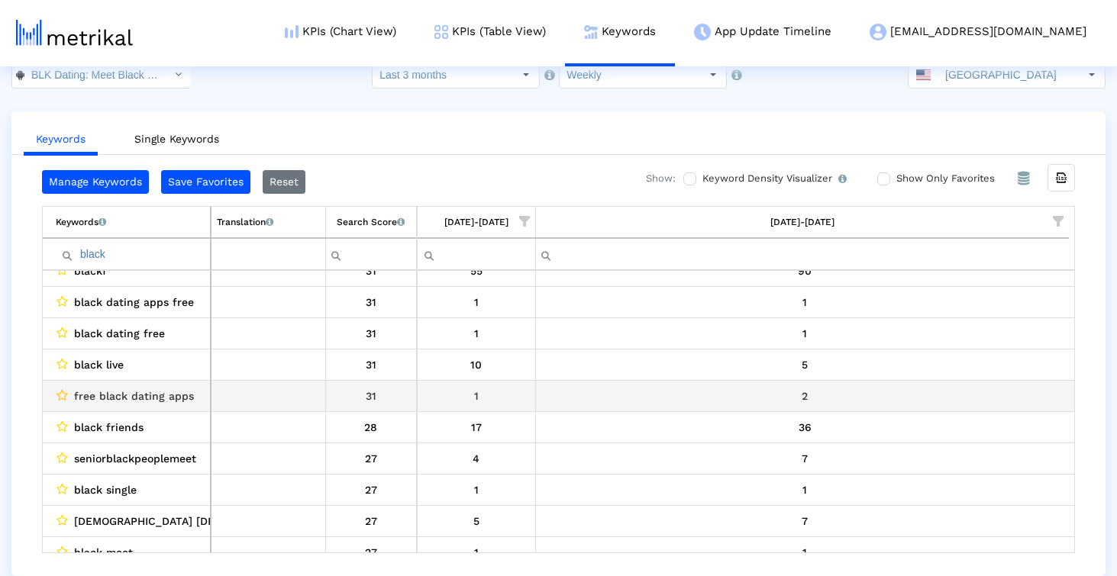
click at [63, 401] on icon "Data grid" at bounding box center [61, 395] width 11 height 12
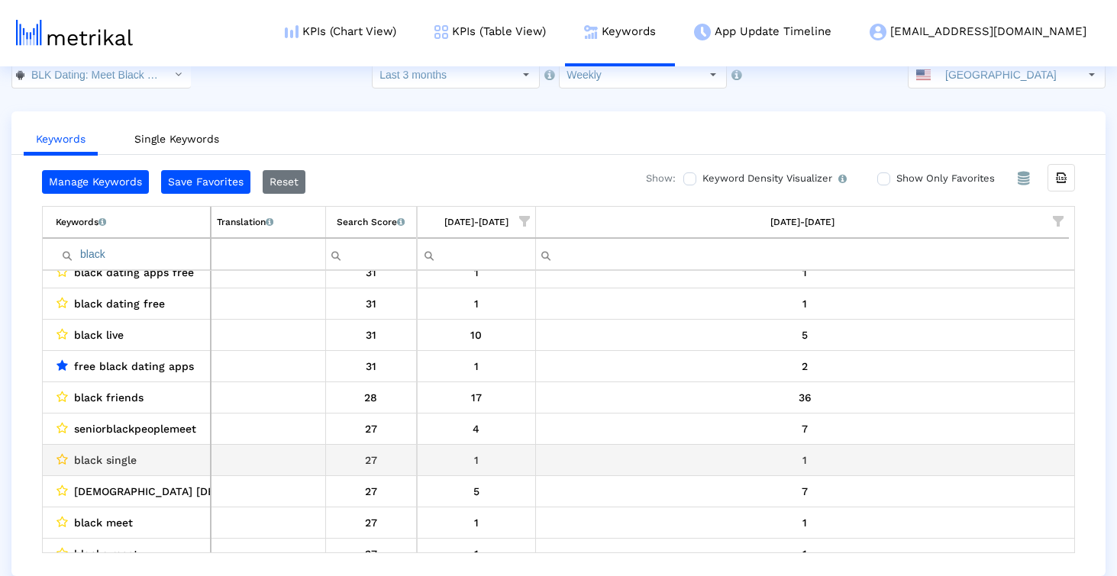
click at [60, 460] on icon "Data grid" at bounding box center [61, 459] width 11 height 12
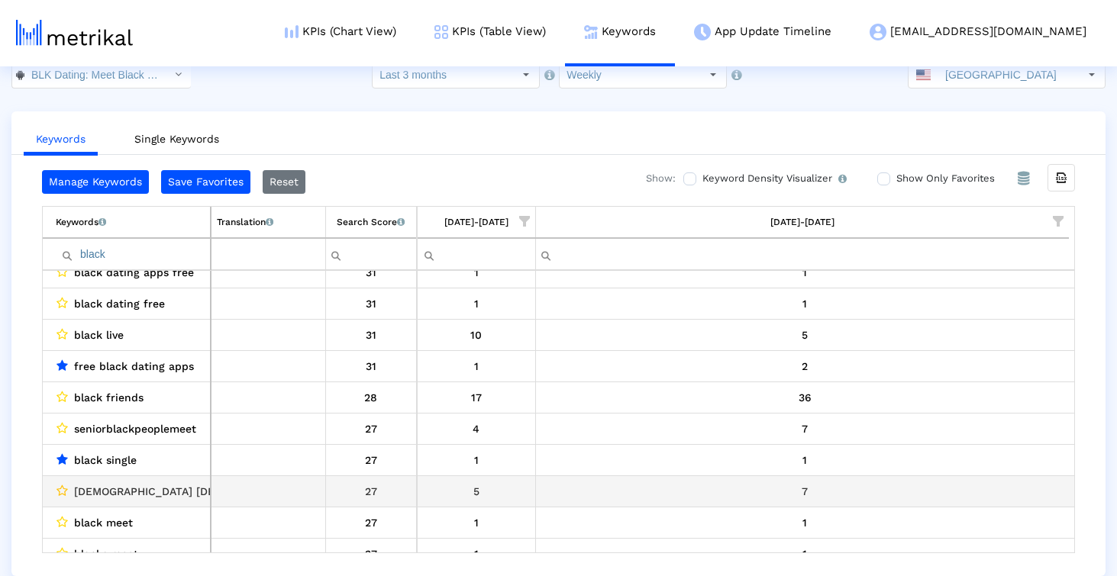
click at [61, 488] on icon "Data grid" at bounding box center [61, 491] width 11 height 12
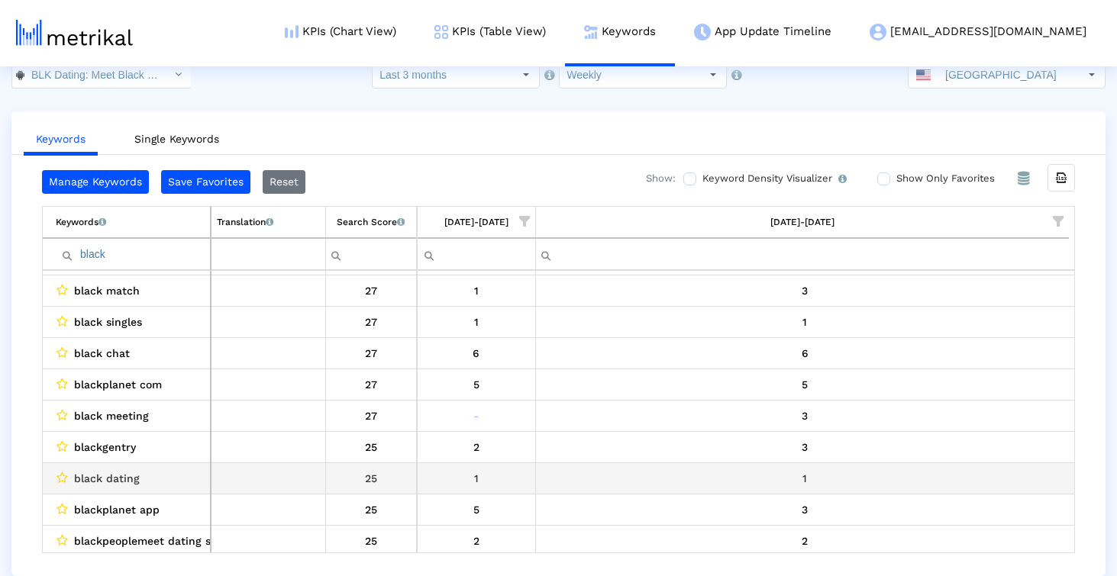
click at [63, 470] on crea-star-checkbox "Data grid" at bounding box center [62, 479] width 12 height 20
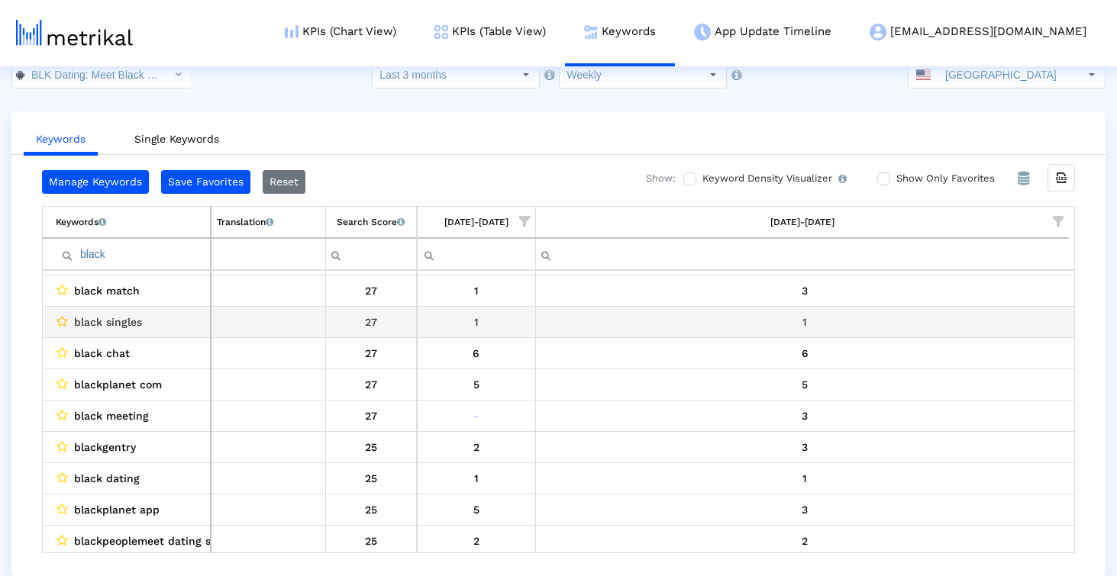
click at [60, 321] on icon "Data grid" at bounding box center [61, 321] width 11 height 12
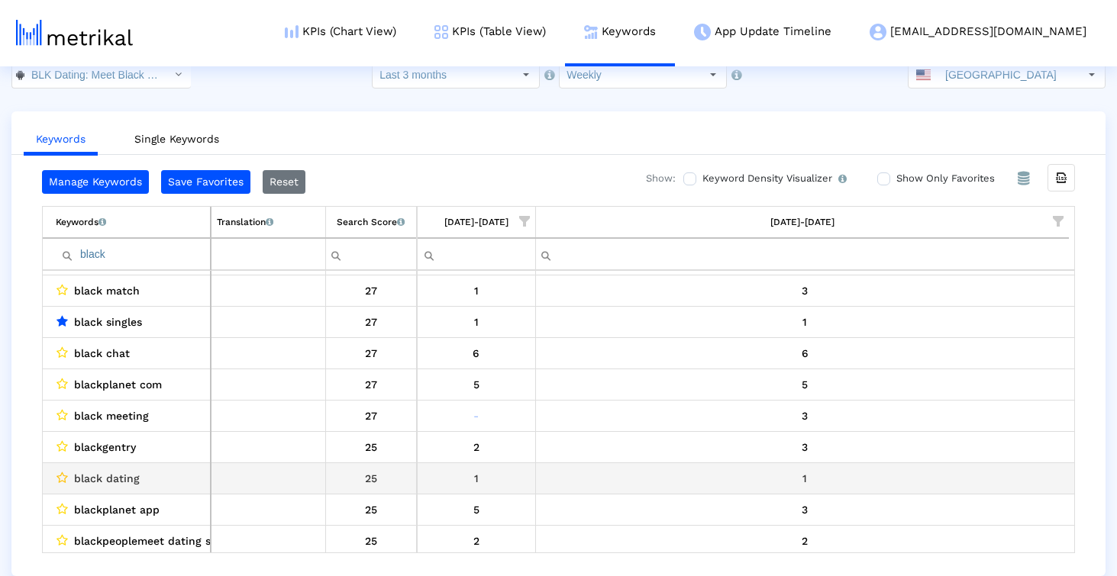
click at [63, 476] on icon "Data grid" at bounding box center [61, 478] width 11 height 12
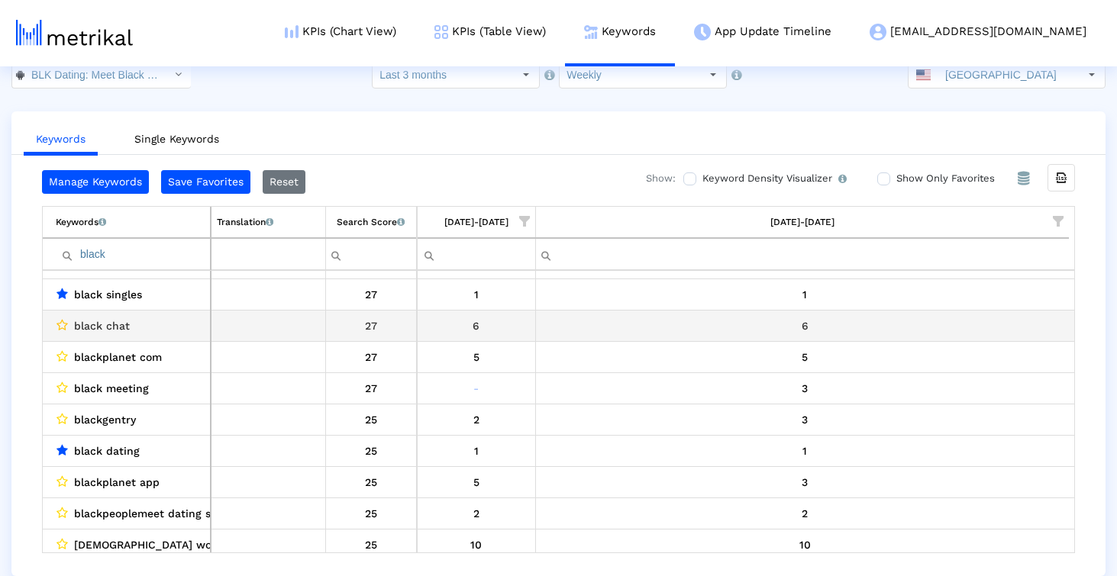
click at [65, 324] on icon "Data grid" at bounding box center [61, 325] width 11 height 12
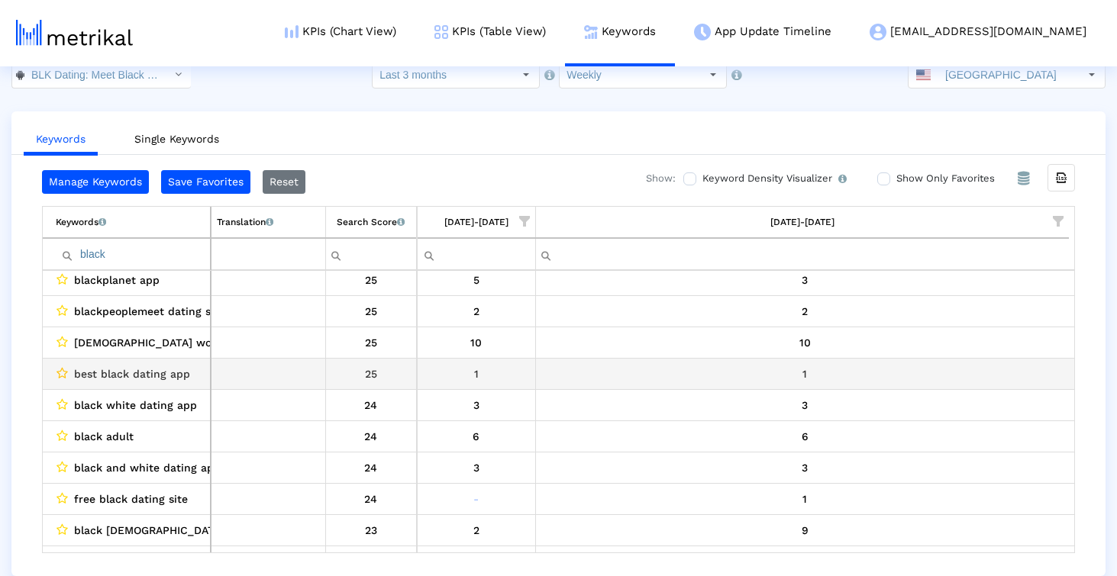
click at [63, 370] on icon "Data grid" at bounding box center [61, 373] width 11 height 12
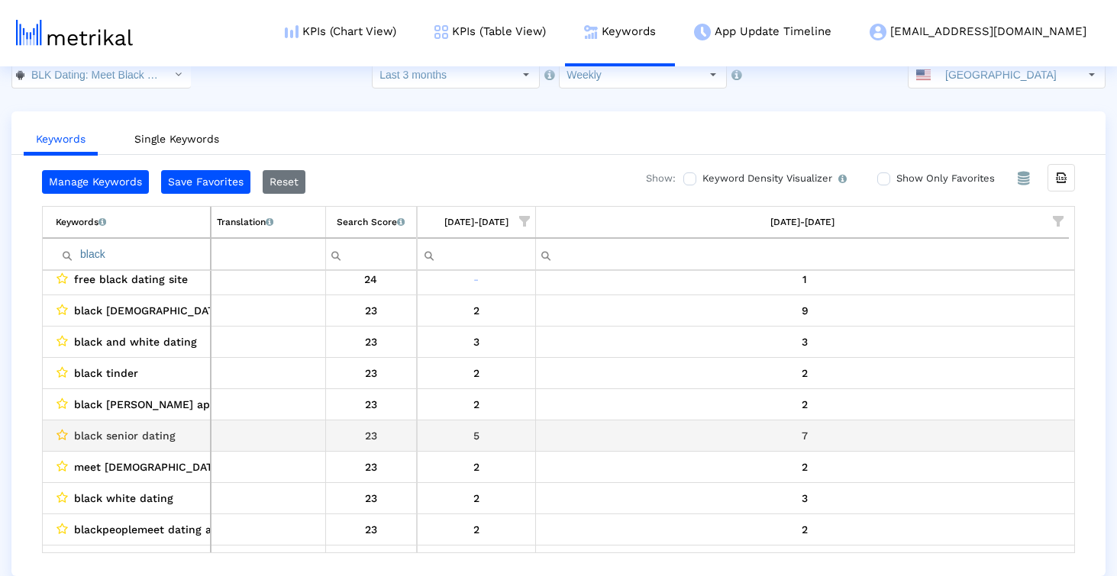
click at [61, 435] on icon "Data grid" at bounding box center [61, 435] width 11 height 12
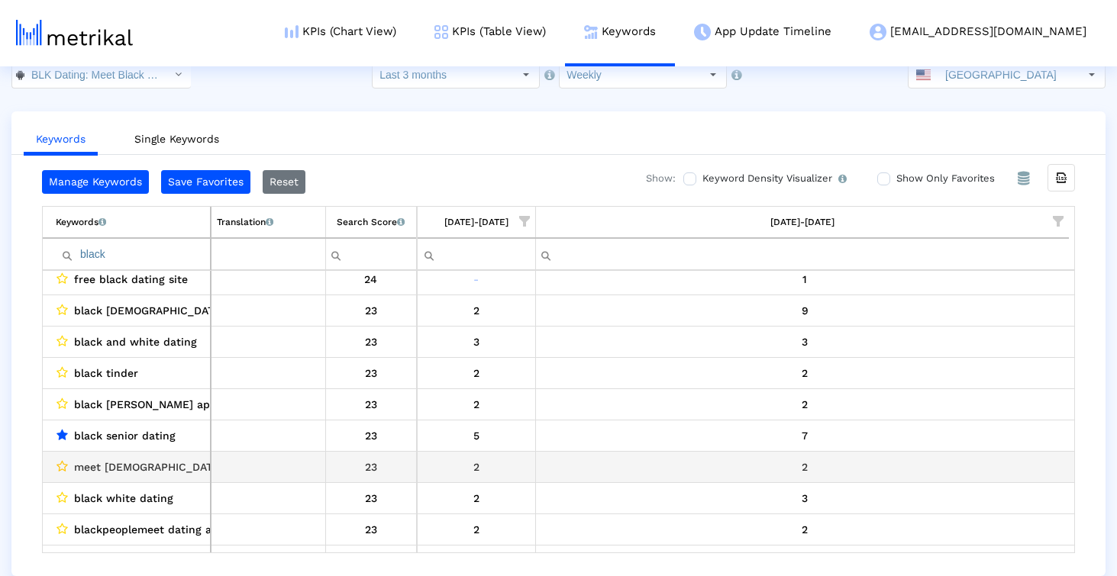
click at [63, 470] on icon "Data grid" at bounding box center [61, 466] width 11 height 12
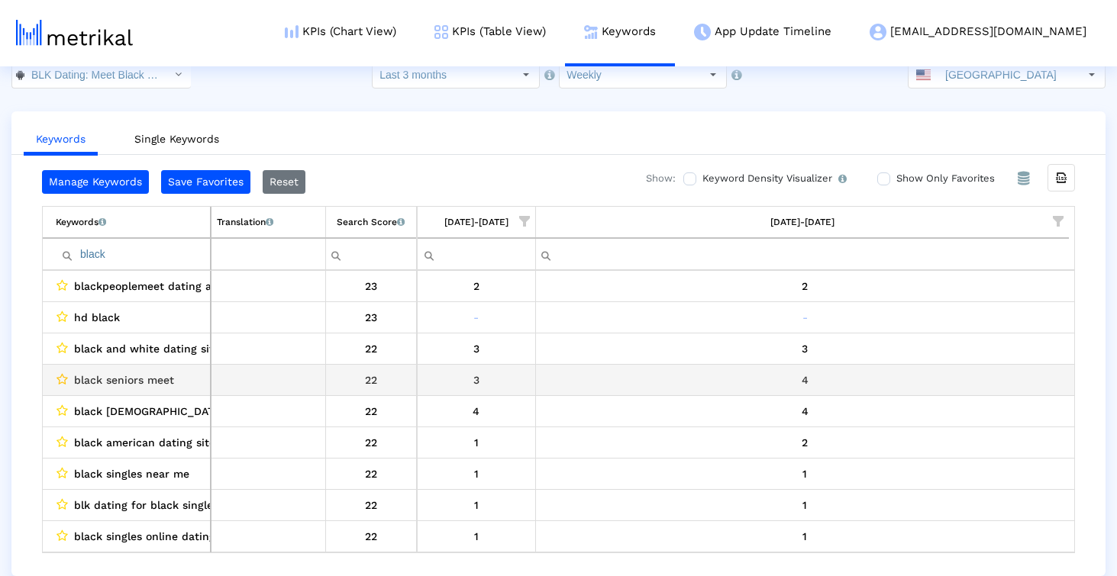
click at [58, 376] on icon "Data grid" at bounding box center [61, 379] width 11 height 12
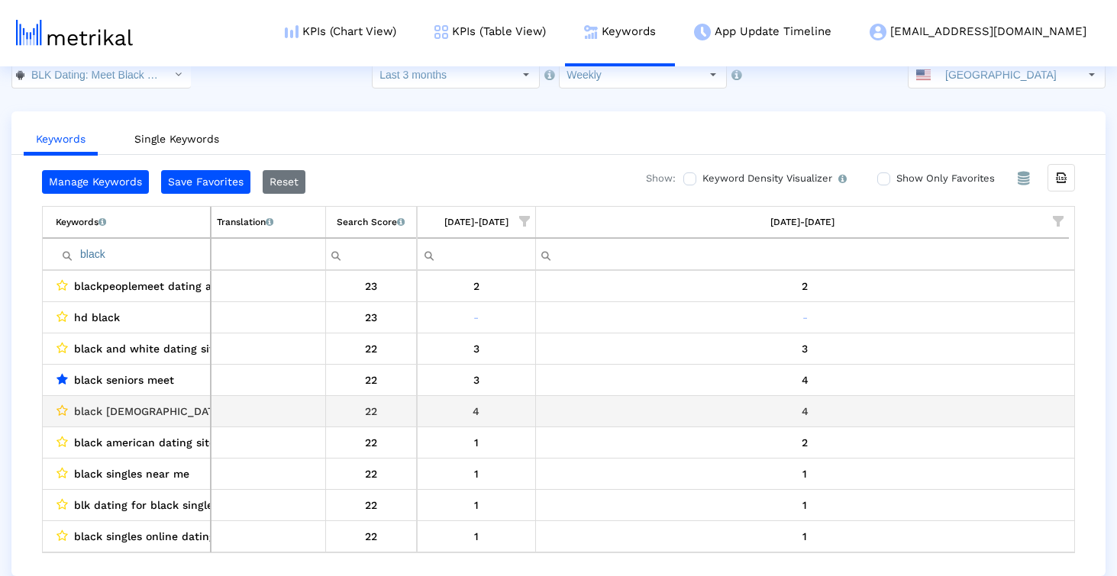
click at [60, 407] on icon "Data grid" at bounding box center [61, 411] width 11 height 12
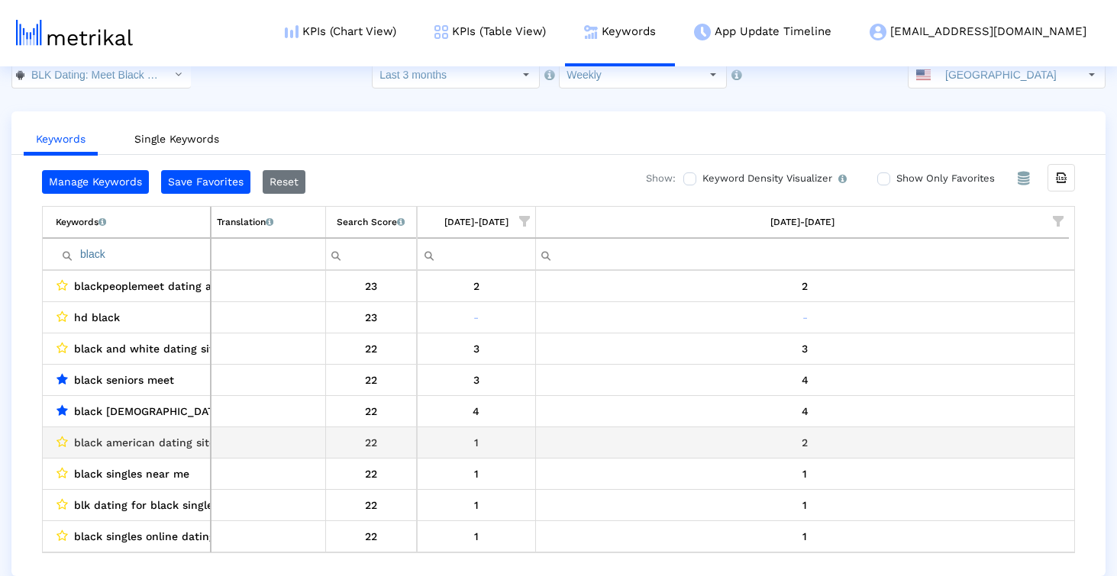
click at [62, 434] on crea-star-checkbox "Data grid" at bounding box center [62, 443] width 12 height 20
click at [61, 442] on icon "Data grid" at bounding box center [61, 442] width 11 height 12
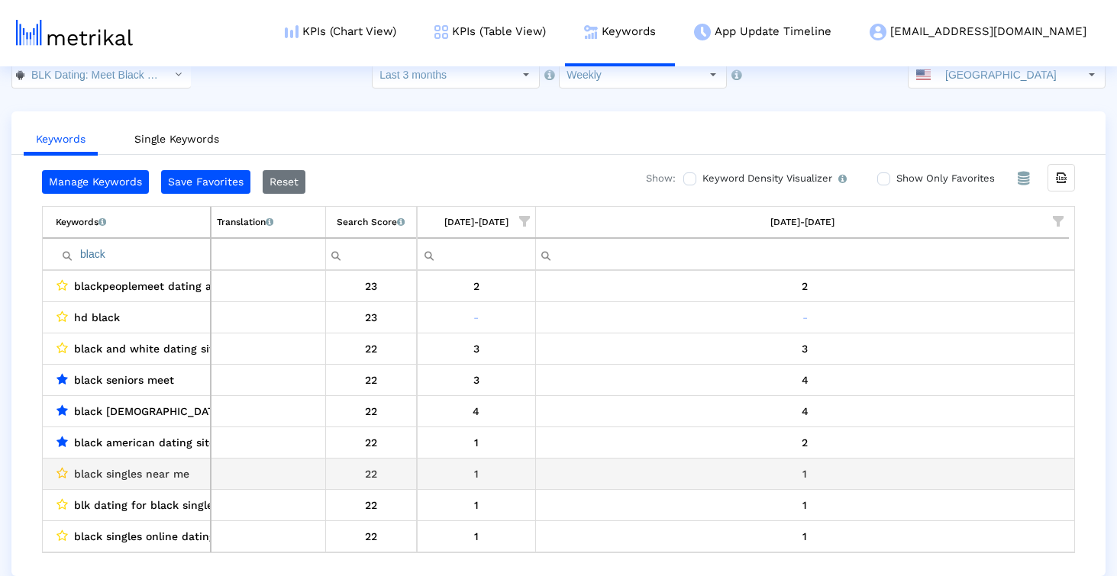
click at [61, 476] on icon "Data grid" at bounding box center [61, 473] width 11 height 12
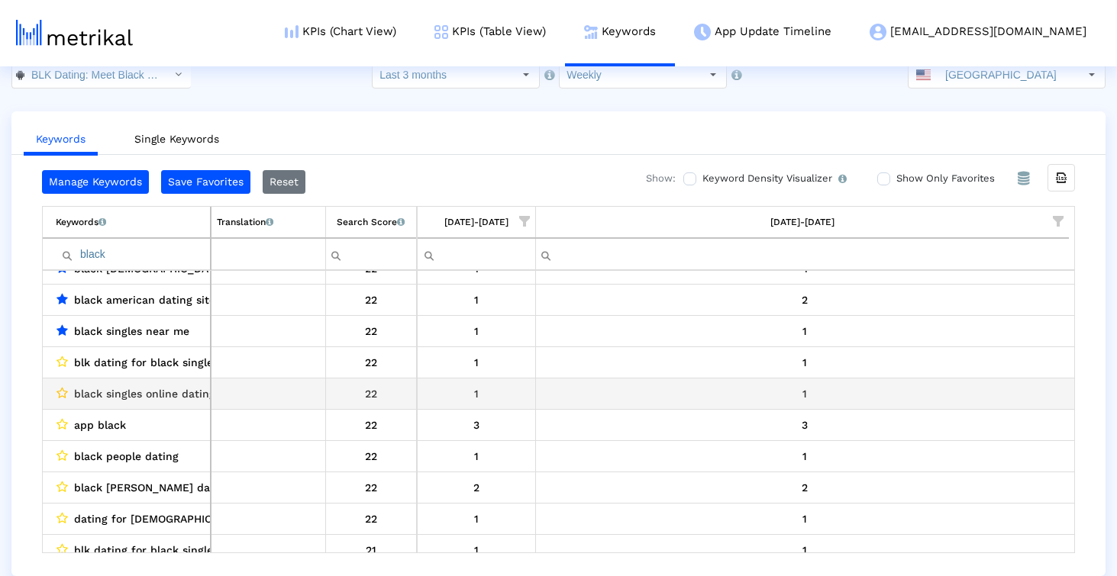
click at [62, 395] on icon "Data grid" at bounding box center [61, 393] width 11 height 12
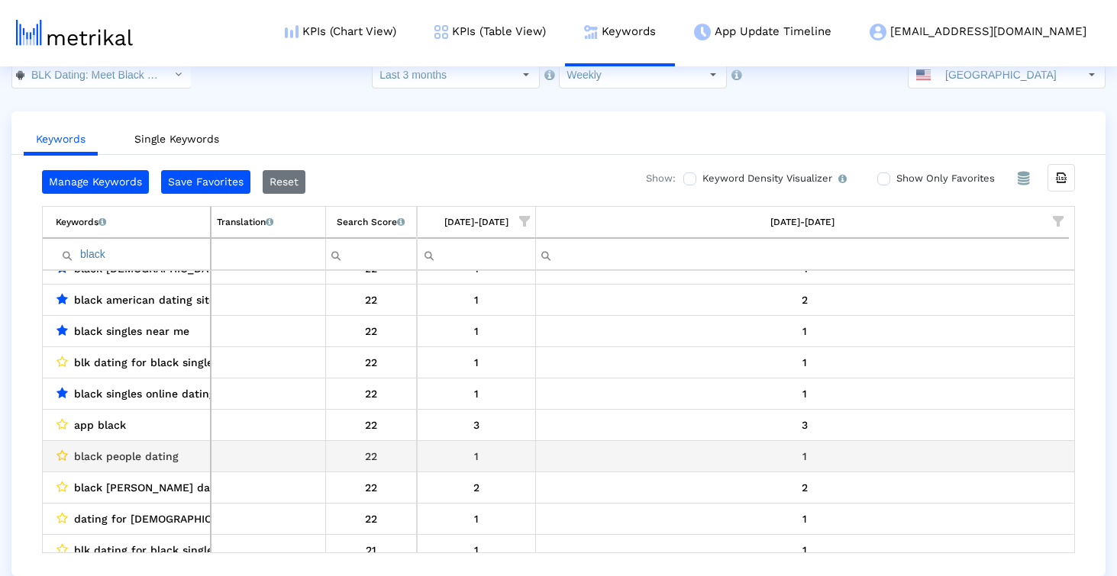
click at [60, 453] on icon "Data grid" at bounding box center [61, 456] width 11 height 12
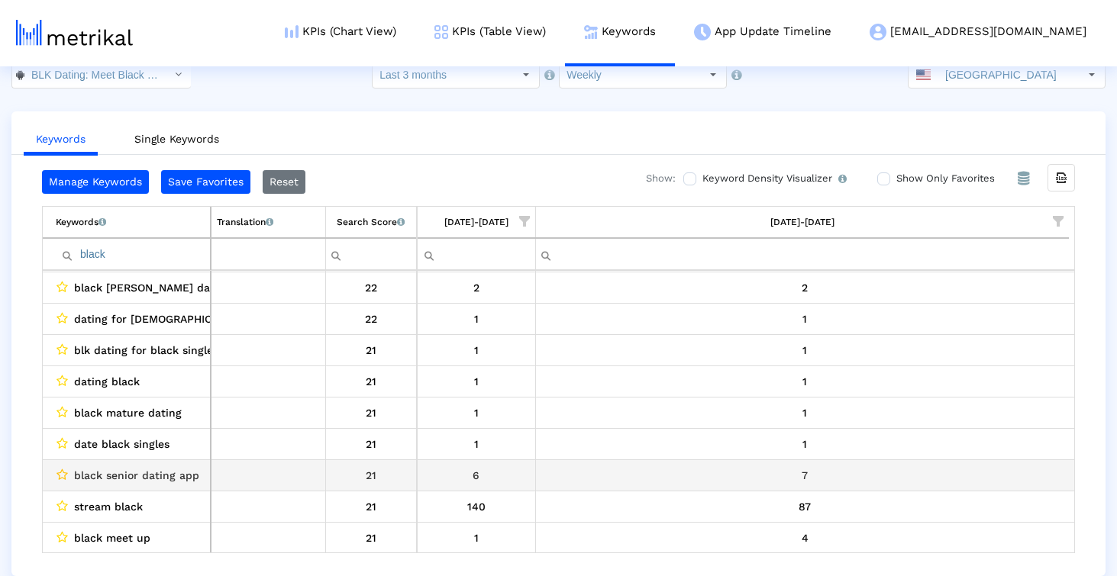
click at [62, 473] on icon "Data grid" at bounding box center [61, 475] width 11 height 12
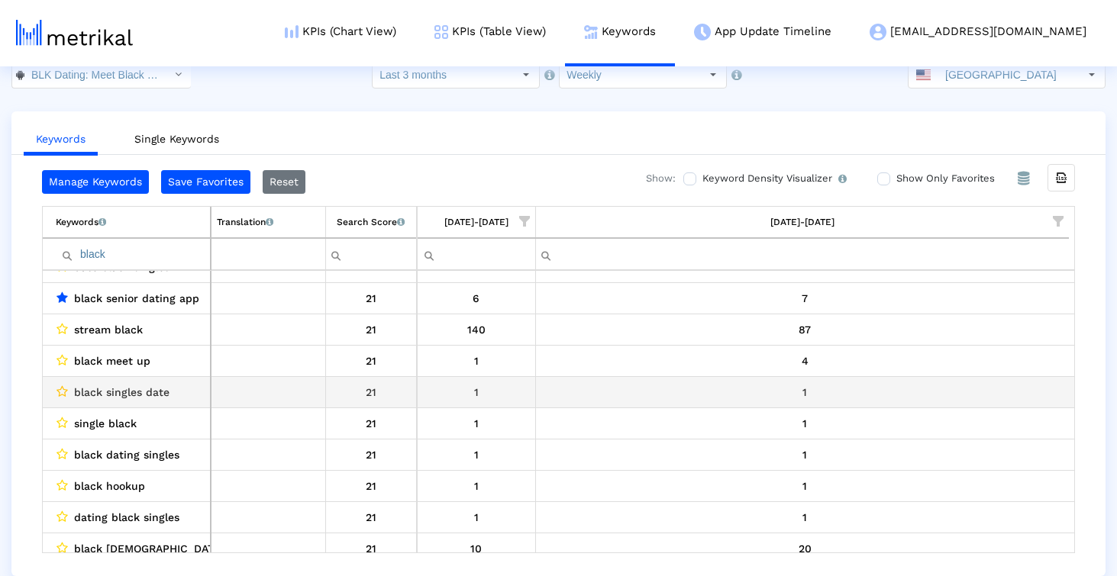
click at [66, 390] on icon "Data grid" at bounding box center [61, 392] width 11 height 12
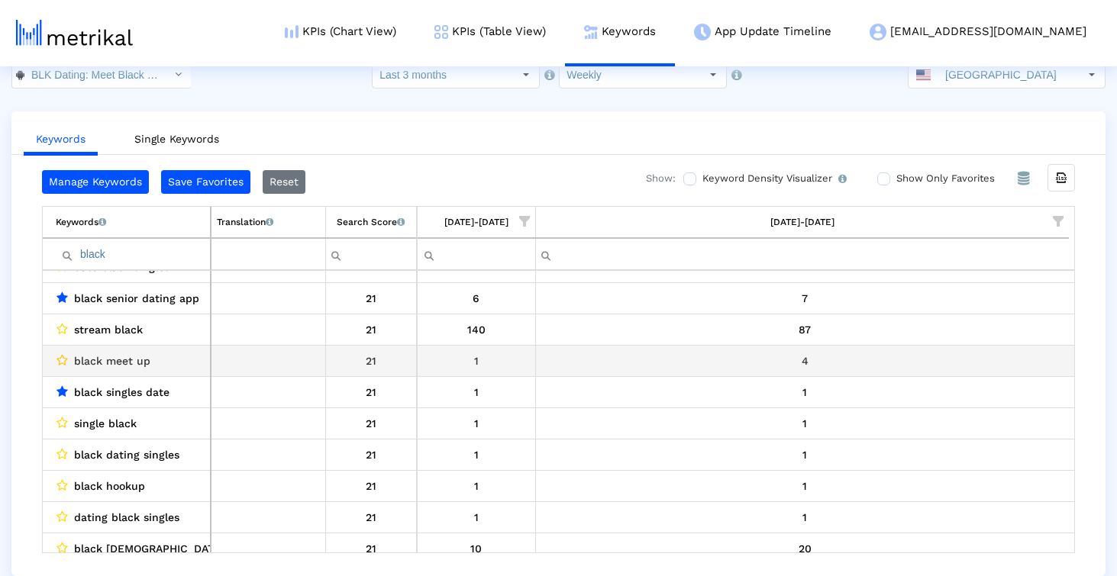
click at [62, 363] on icon "Data grid" at bounding box center [61, 360] width 11 height 12
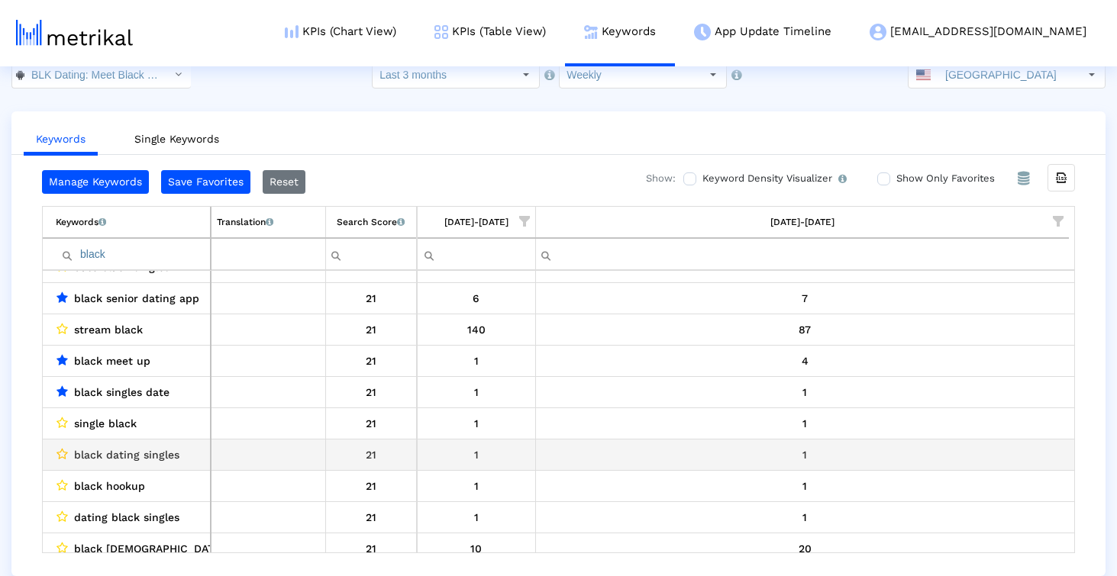
click at [60, 458] on icon "Data grid" at bounding box center [61, 454] width 11 height 12
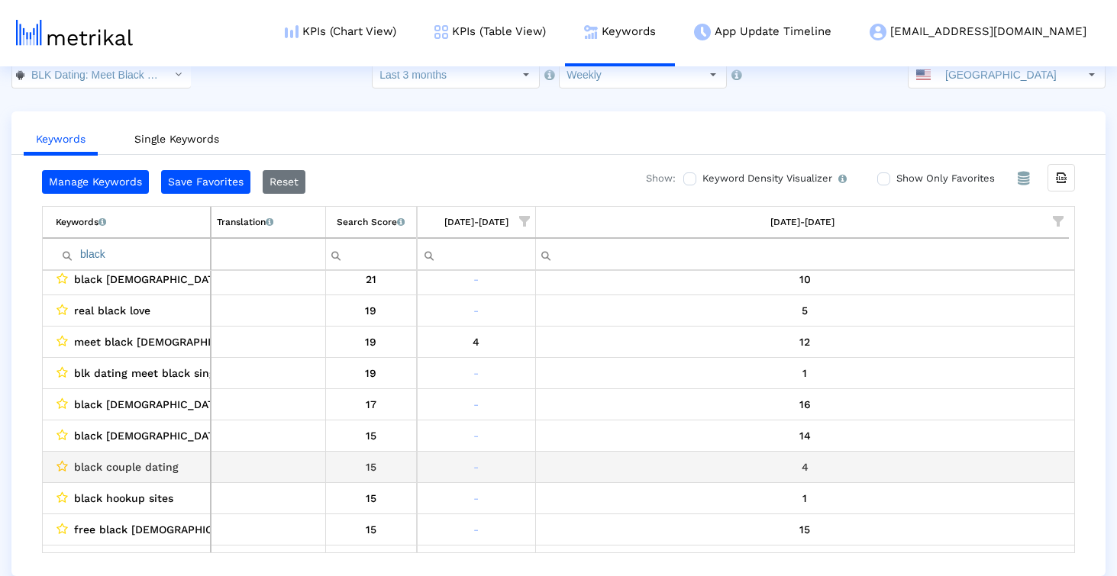
click at [60, 463] on icon "Data grid" at bounding box center [61, 466] width 11 height 12
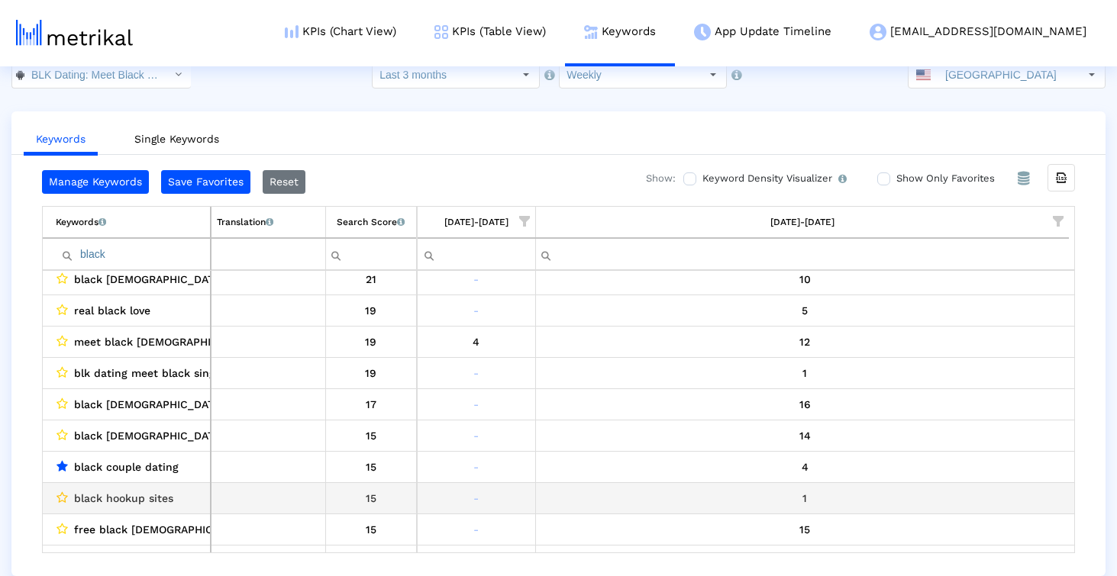
click at [60, 494] on icon "Data grid" at bounding box center [61, 498] width 11 height 12
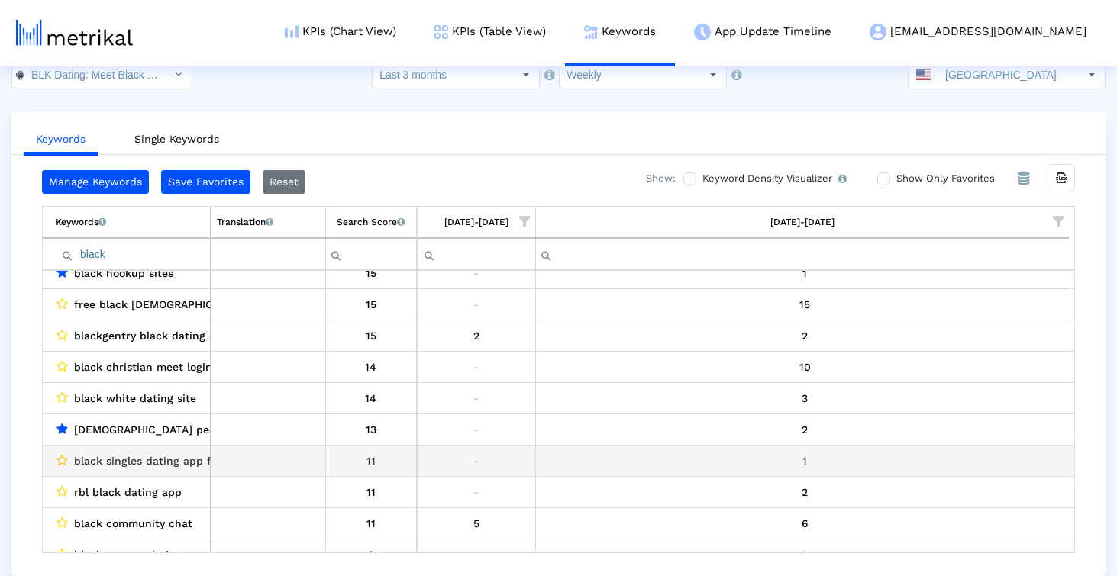
click at [60, 465] on icon "Data grid" at bounding box center [61, 460] width 11 height 12
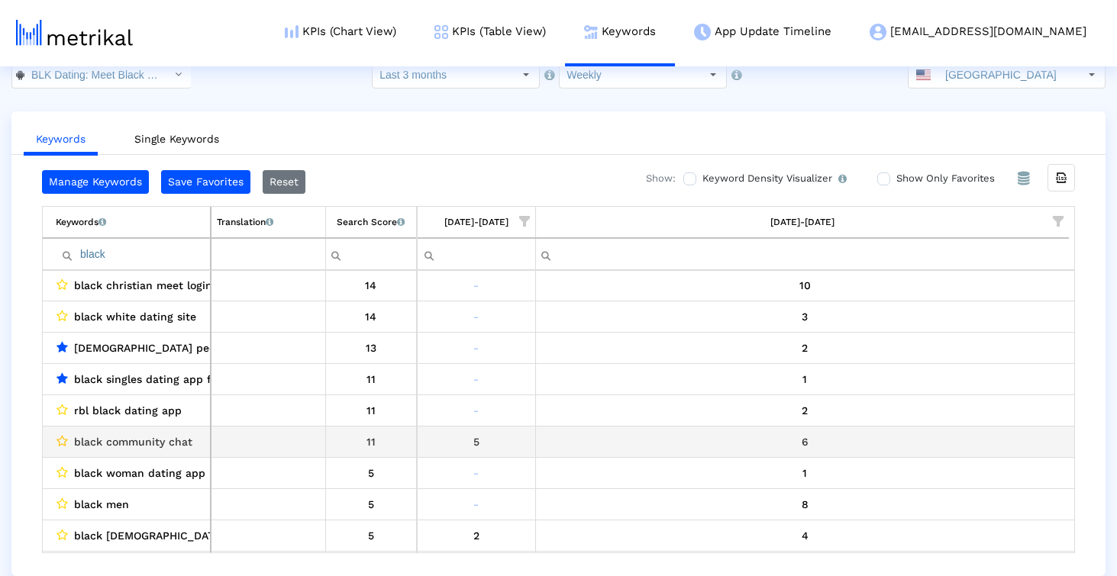
click at [65, 441] on icon "Data grid" at bounding box center [61, 441] width 11 height 12
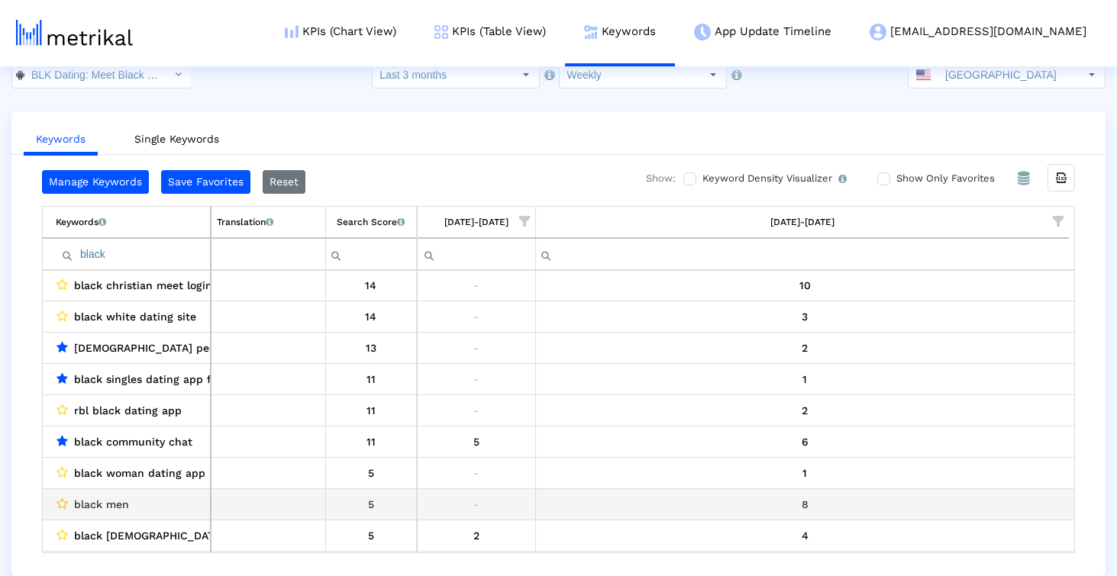
click at [63, 502] on icon "Data grid" at bounding box center [61, 504] width 11 height 12
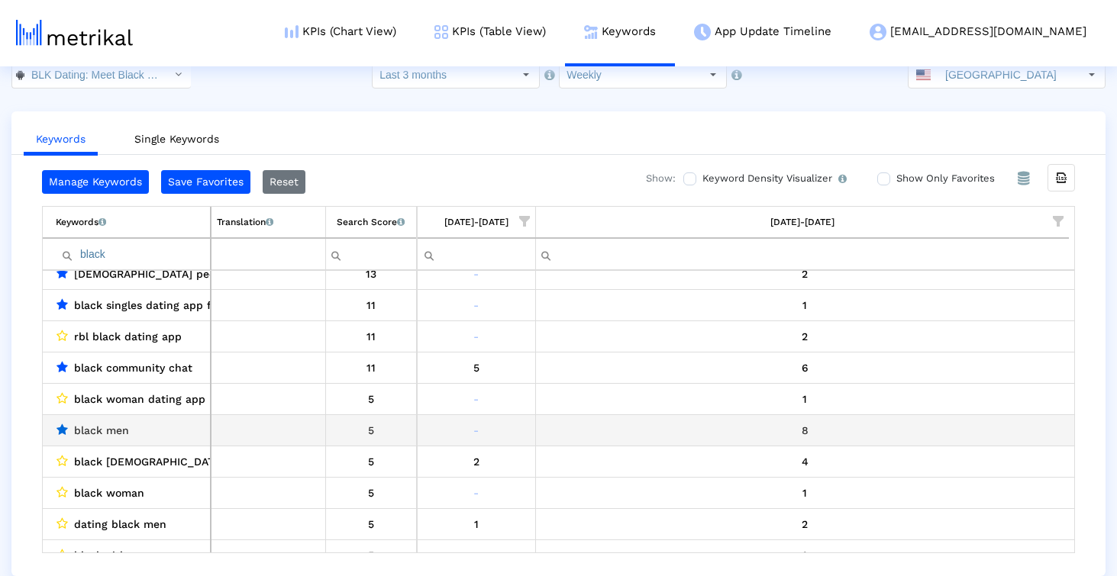
click at [63, 427] on icon "Data grid" at bounding box center [61, 430] width 11 height 12
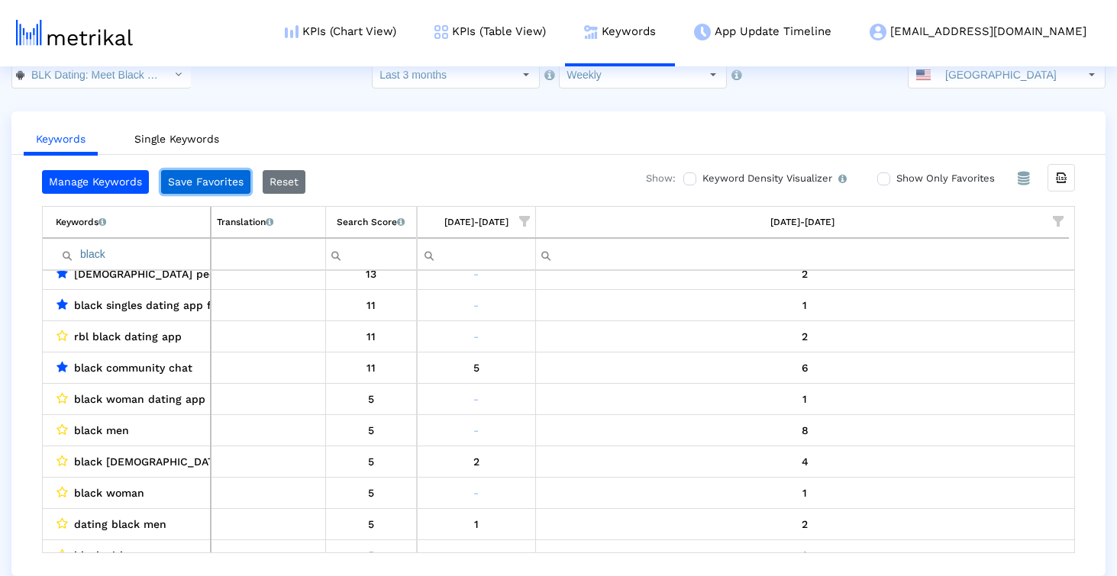
click at [194, 188] on button "Save Favorites" at bounding box center [205, 182] width 89 height 24
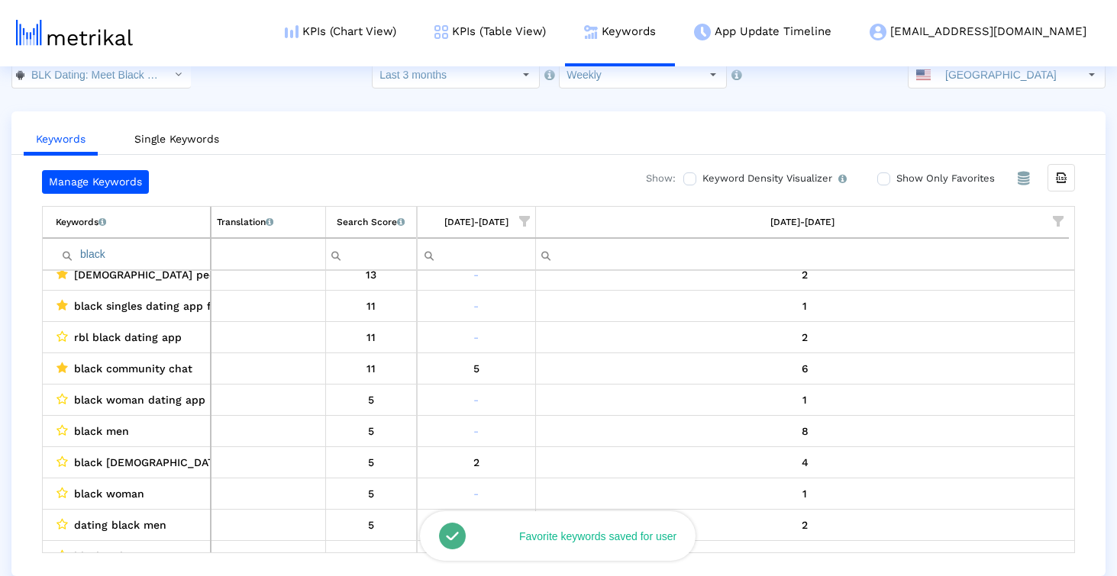
click at [876, 172] on div "Show: Keyword Density Visualizer Turn this on to view where and when each keywo…" at bounding box center [853, 182] width 444 height 24
click at [881, 174] on input "Show Only Favorites" at bounding box center [882, 179] width 10 height 10
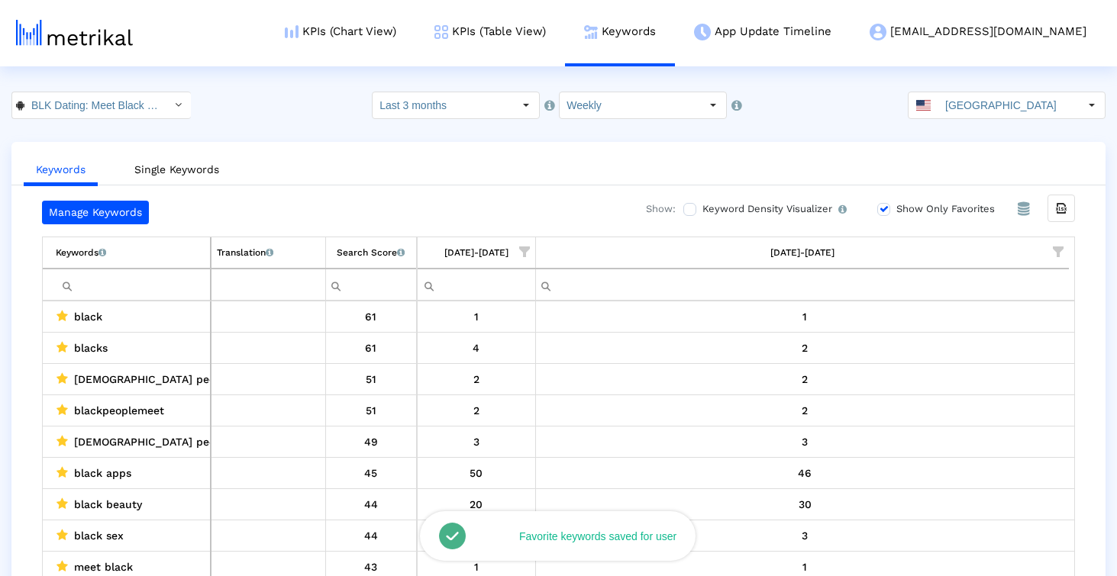
click at [1060, 247] on span "Show filter options for column '09/28/25-10/04/25'" at bounding box center [1058, 252] width 11 height 11
click at [964, 302] on div "Select All" at bounding box center [947, 298] width 60 height 13
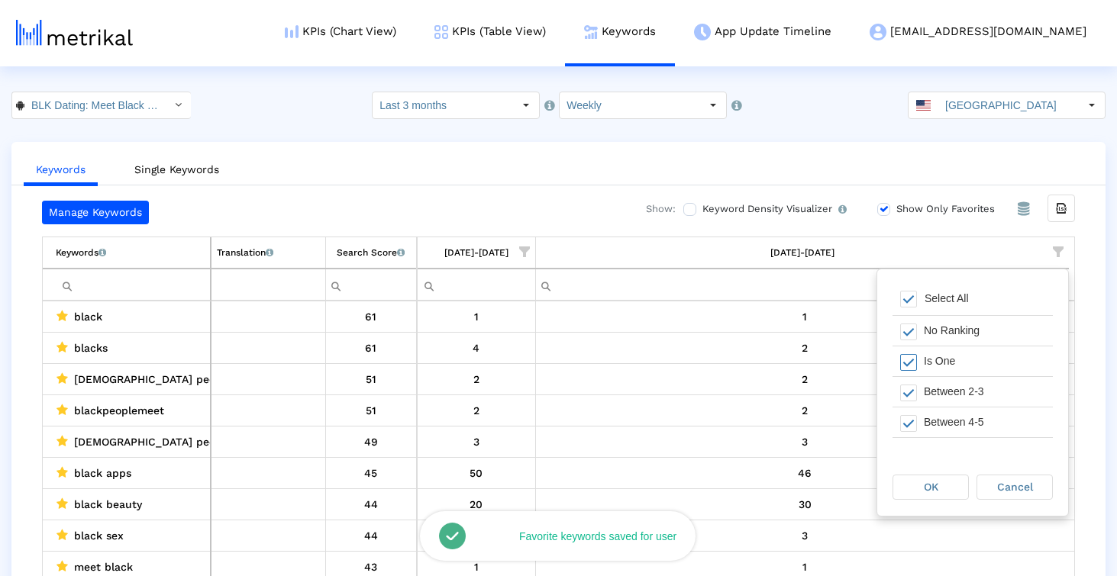
click at [941, 357] on div "Is One" at bounding box center [984, 362] width 137 height 30
click at [908, 492] on div "OK" at bounding box center [930, 488] width 75 height 24
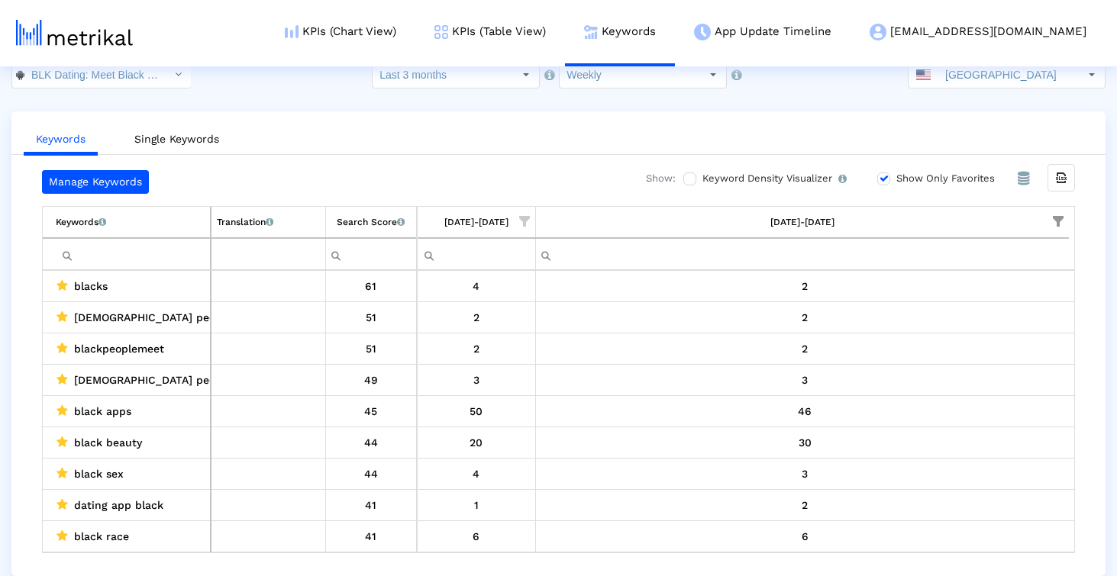
click at [948, 179] on label "Show Only Favorites" at bounding box center [943, 178] width 102 height 17
click at [887, 179] on input "Show Only Favorites" at bounding box center [882, 179] width 10 height 10
